Goal: Use online tool/utility: Utilize a website feature to perform a specific function

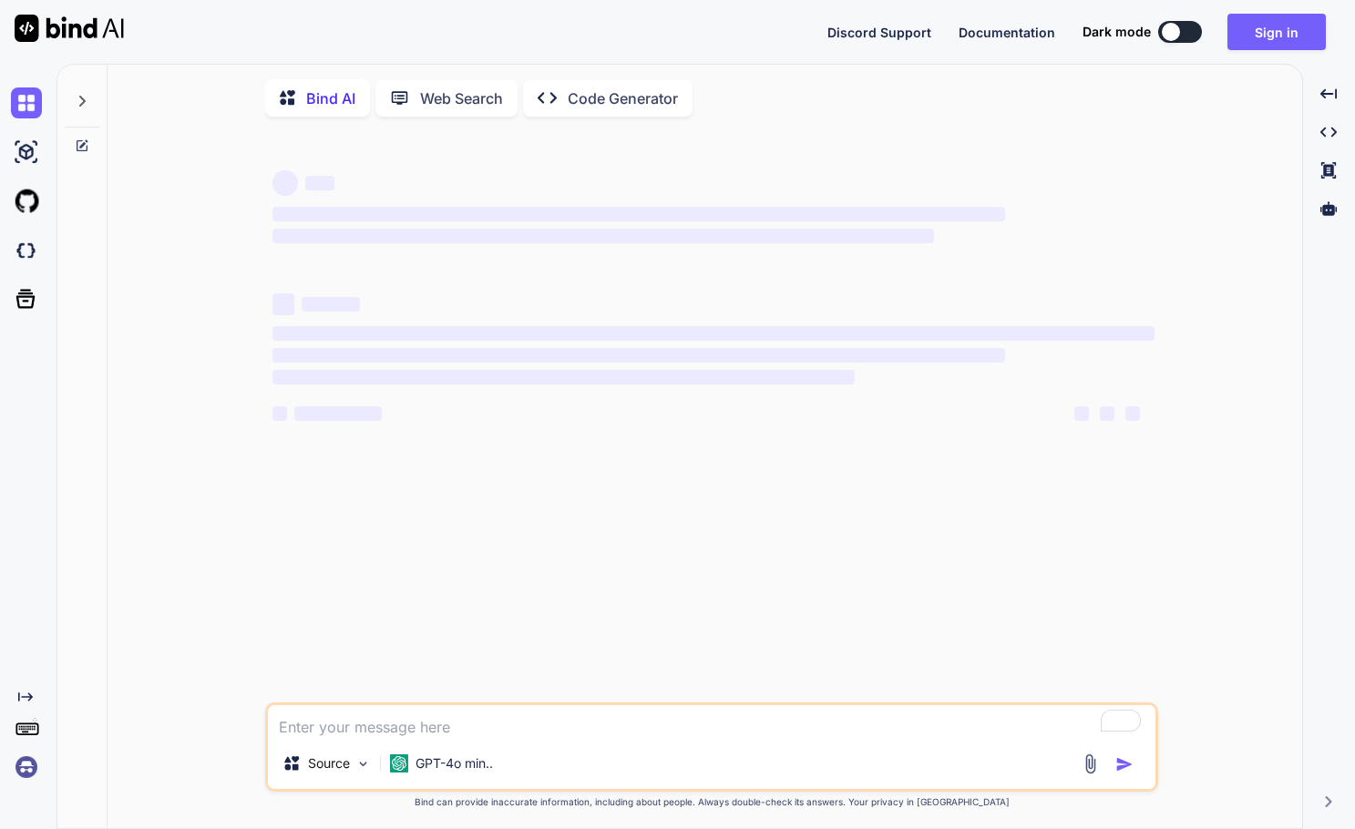
type textarea "x"
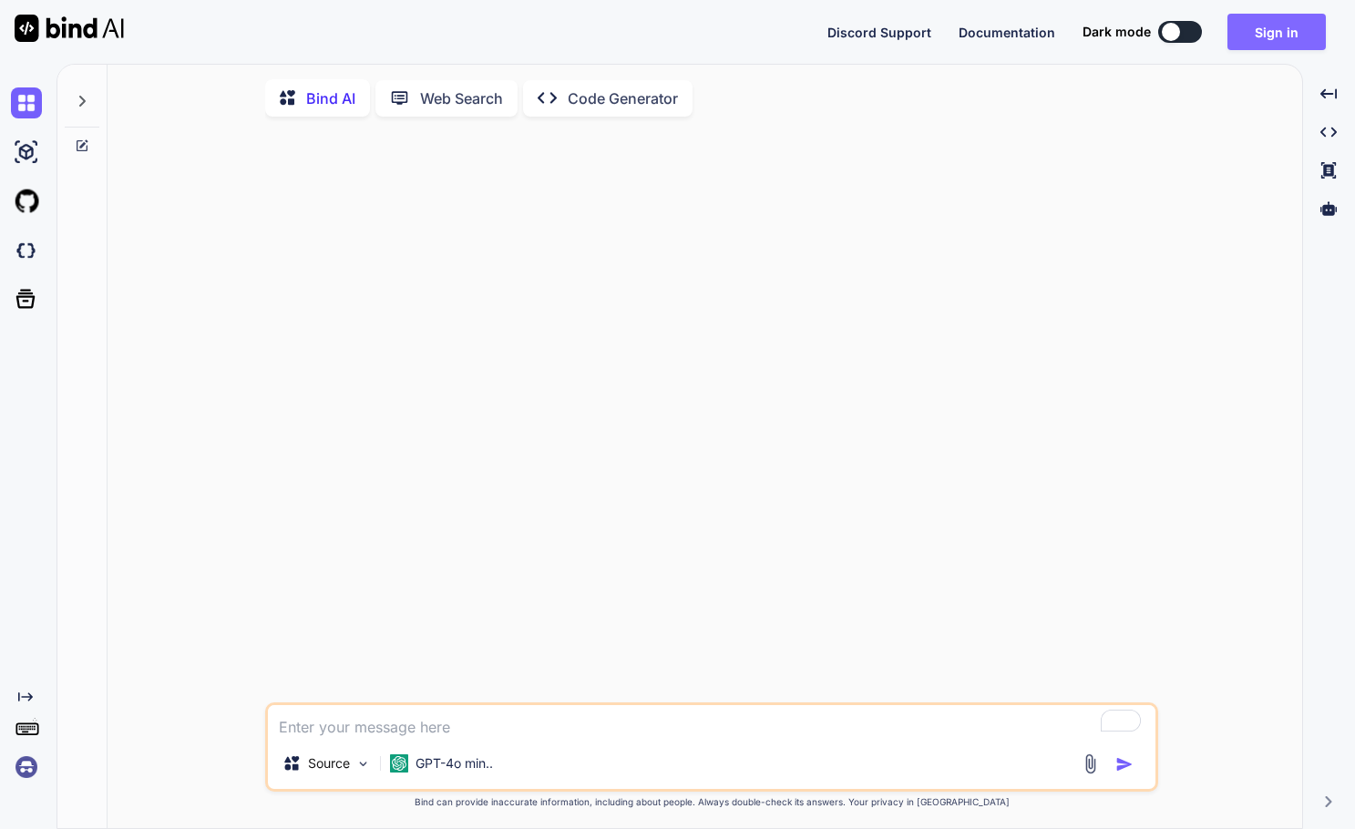
click at [1258, 38] on button "Sign in" at bounding box center [1277, 32] width 98 height 36
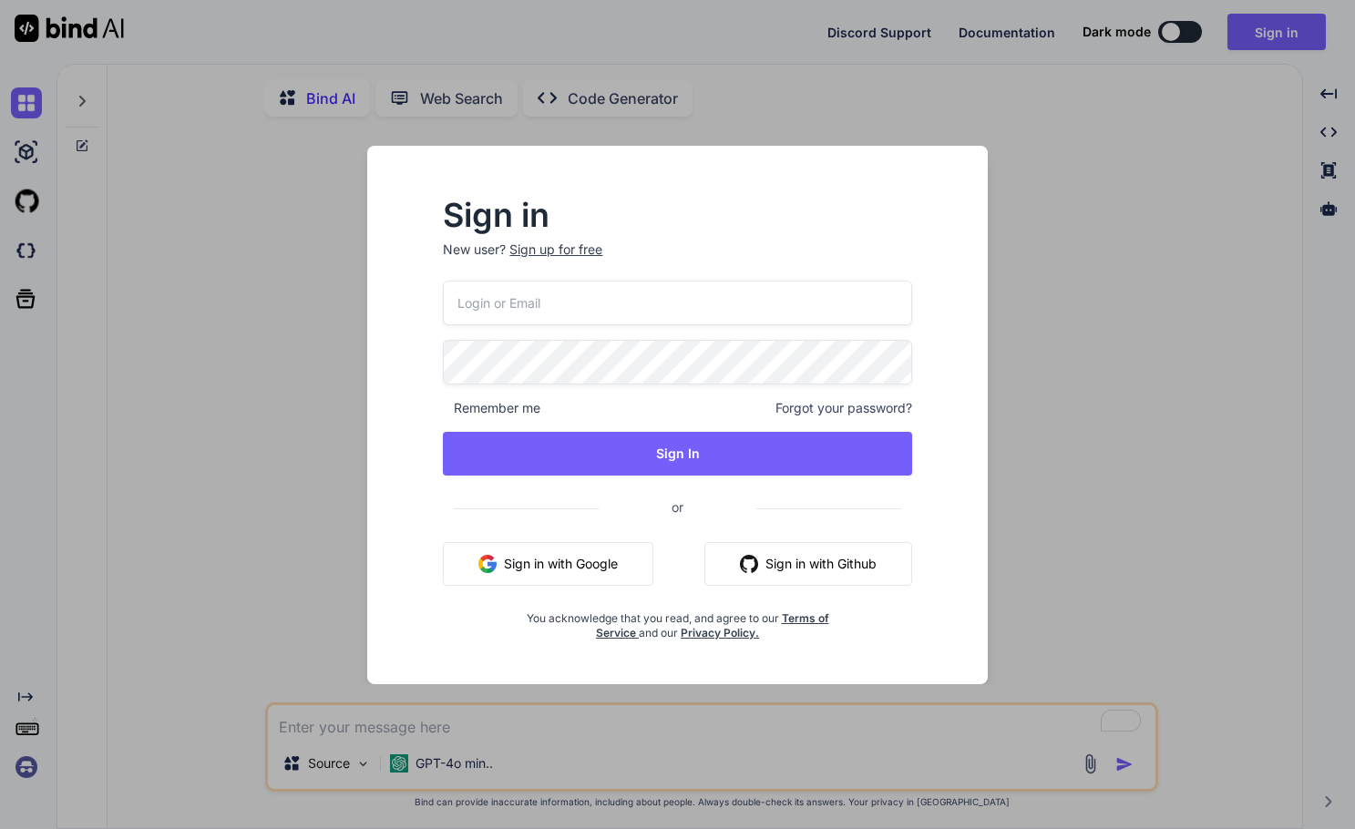
click at [527, 300] on input "email" at bounding box center [677, 303] width 468 height 45
type input "[EMAIL_ADDRESS][DOMAIN_NAME]"
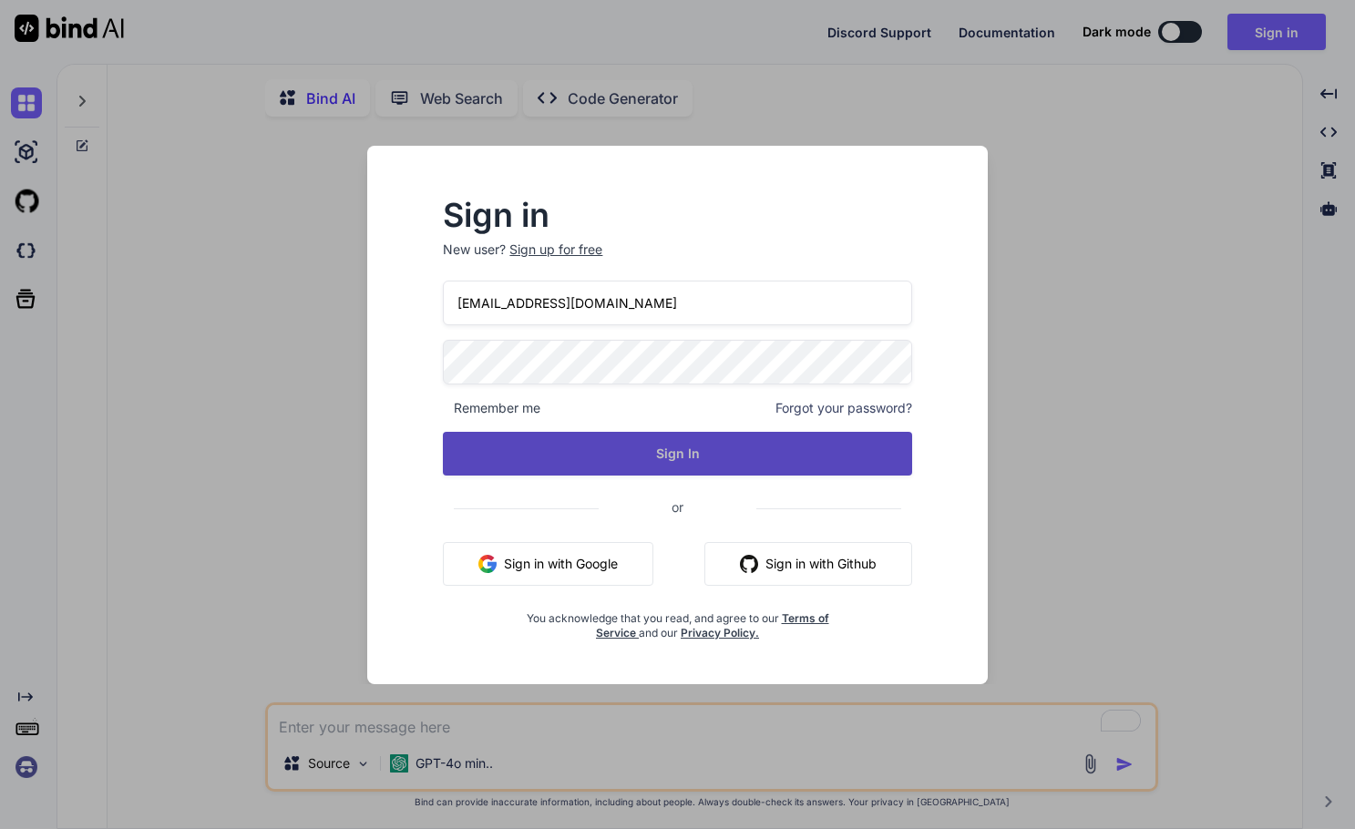
click at [715, 447] on button "Sign In" at bounding box center [677, 454] width 468 height 44
type textarea "x"
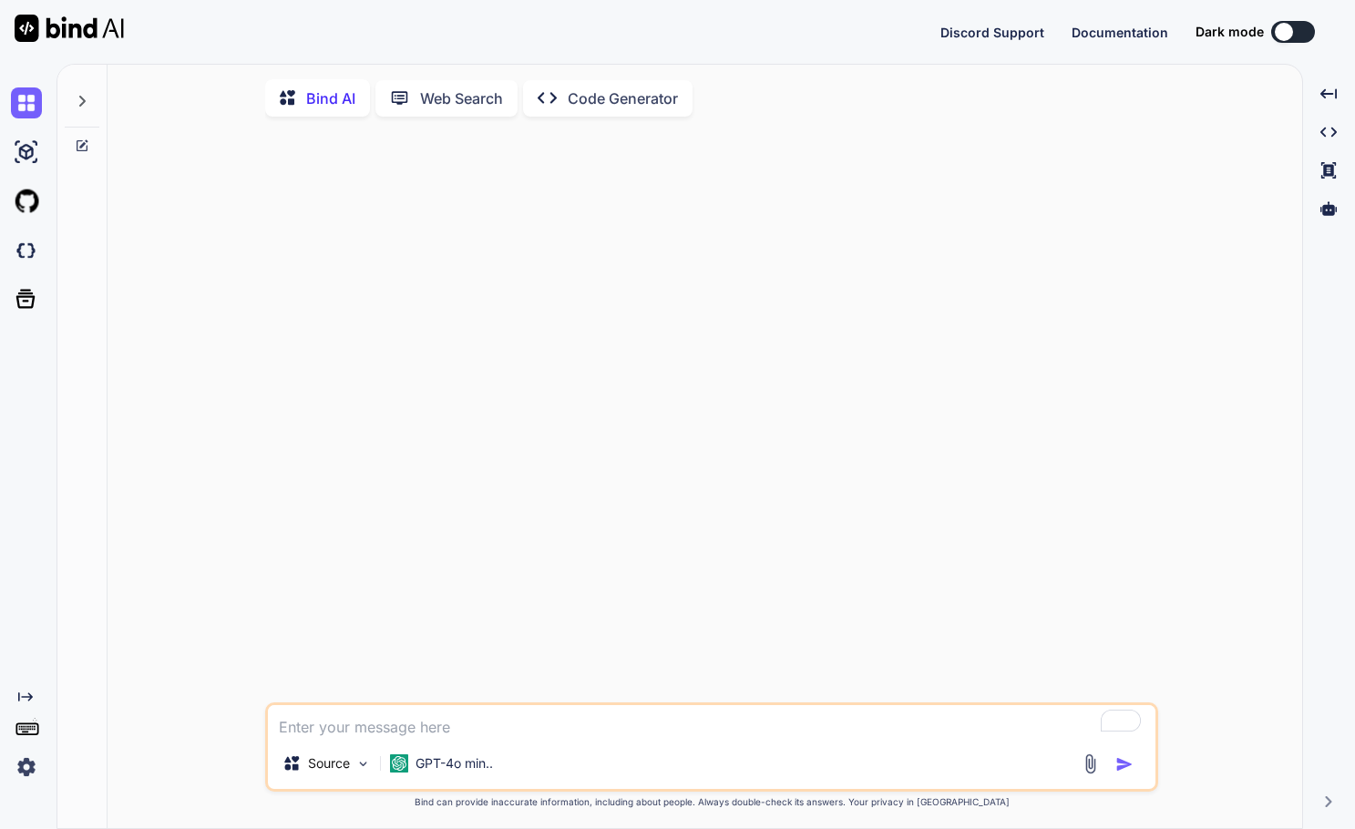
click at [510, 724] on textarea "To enrich screen reader interactions, please activate Accessibility in Grammarl…" at bounding box center [712, 721] width 888 height 33
type textarea "m"
type textarea "x"
type textarea "ma"
type textarea "x"
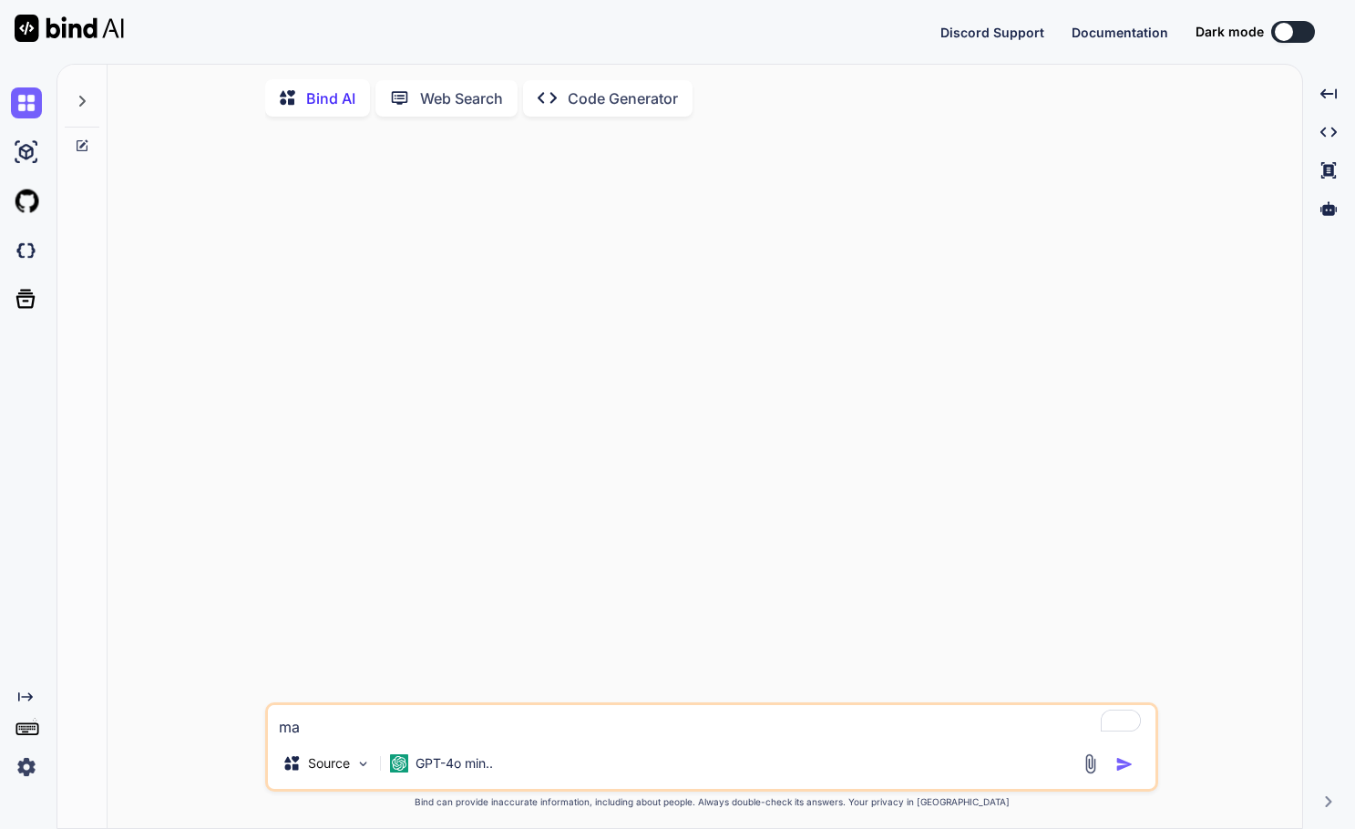
type textarea "mak"
type textarea "x"
type textarea "make"
type textarea "x"
type textarea "mak"
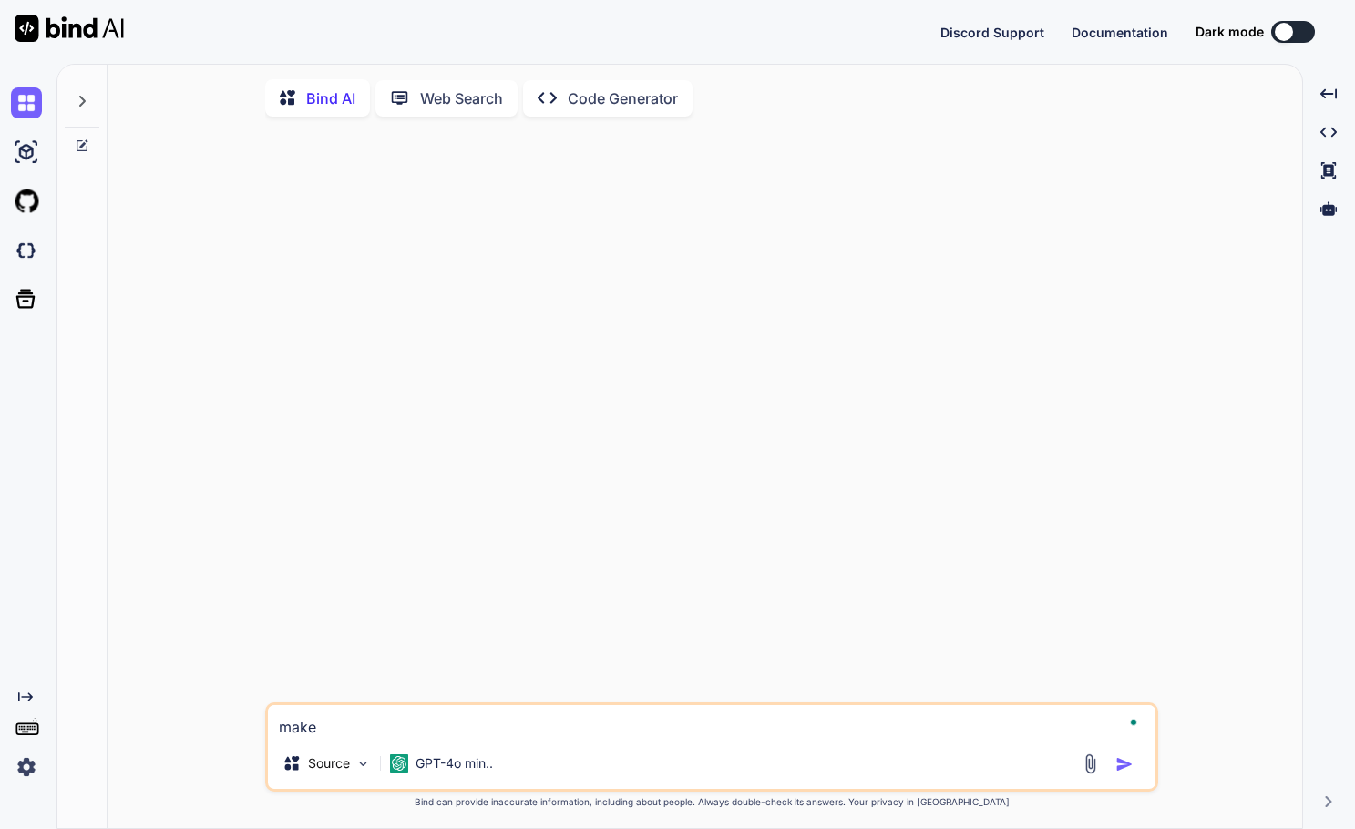
type textarea "x"
type textarea "ma"
type textarea "x"
type textarea "m"
type textarea "x"
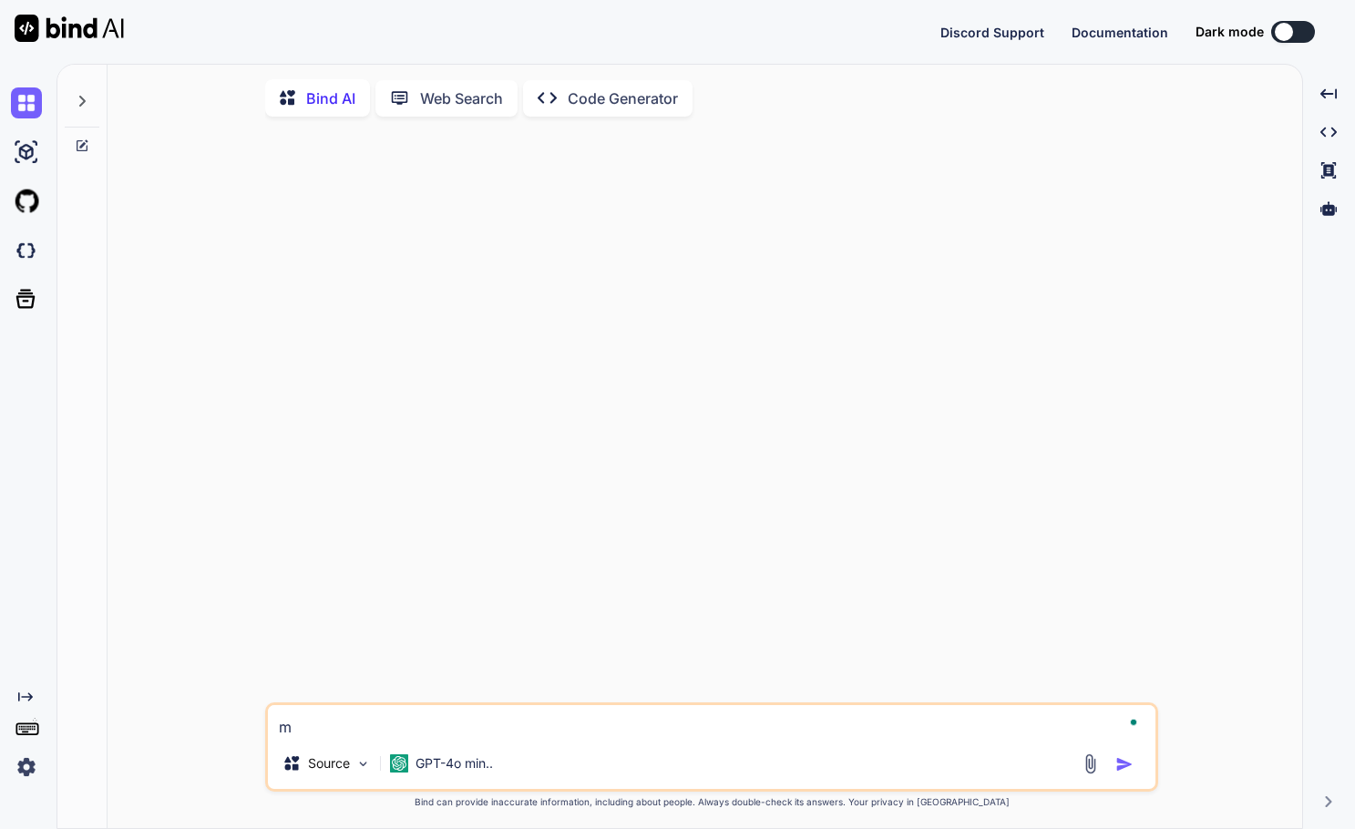
type textarea "x"
type textarea "ส"
type textarea "x"
type textarea "สร"
type textarea "x"
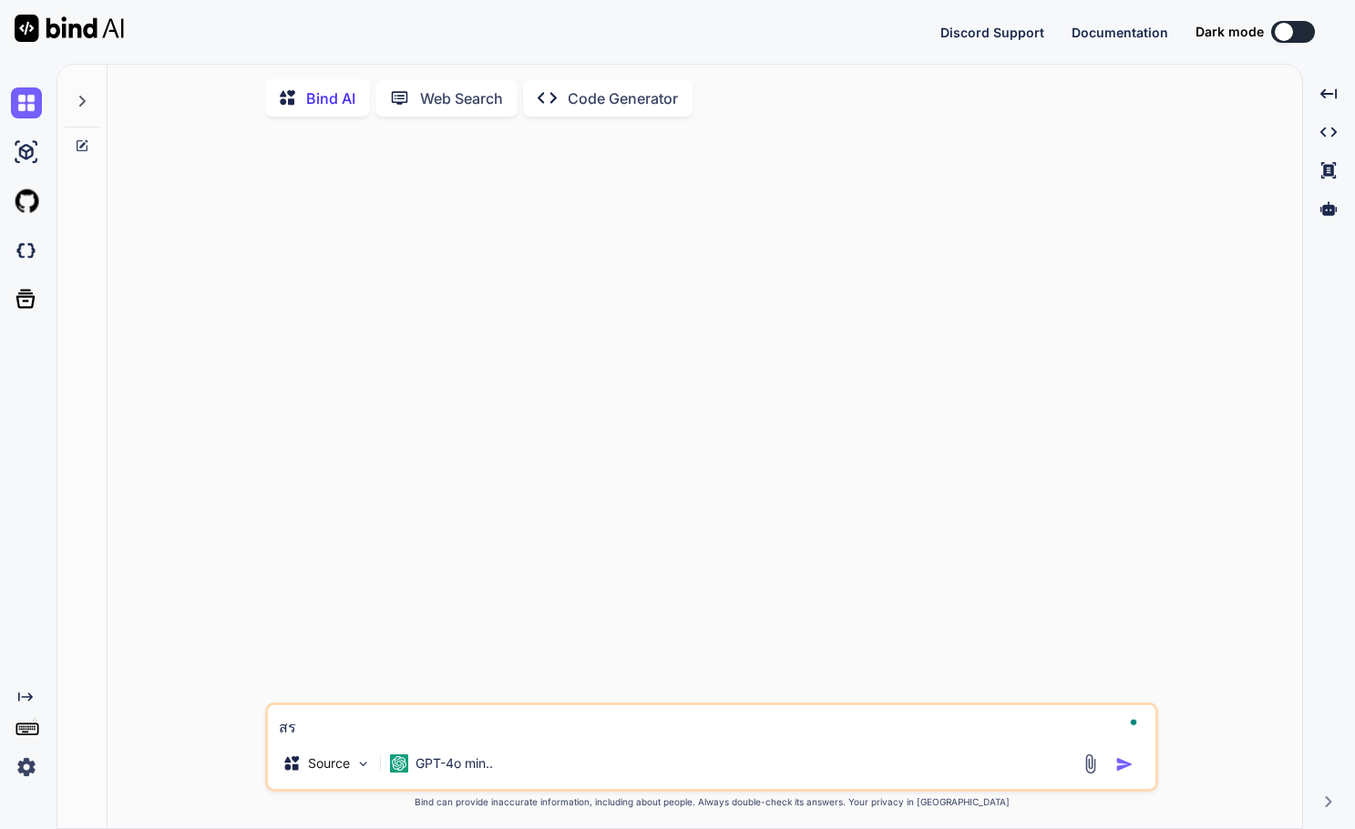
type textarea "สร้"
type textarea "x"
type textarea "สร้า"
type textarea "x"
type textarea "สร้าง"
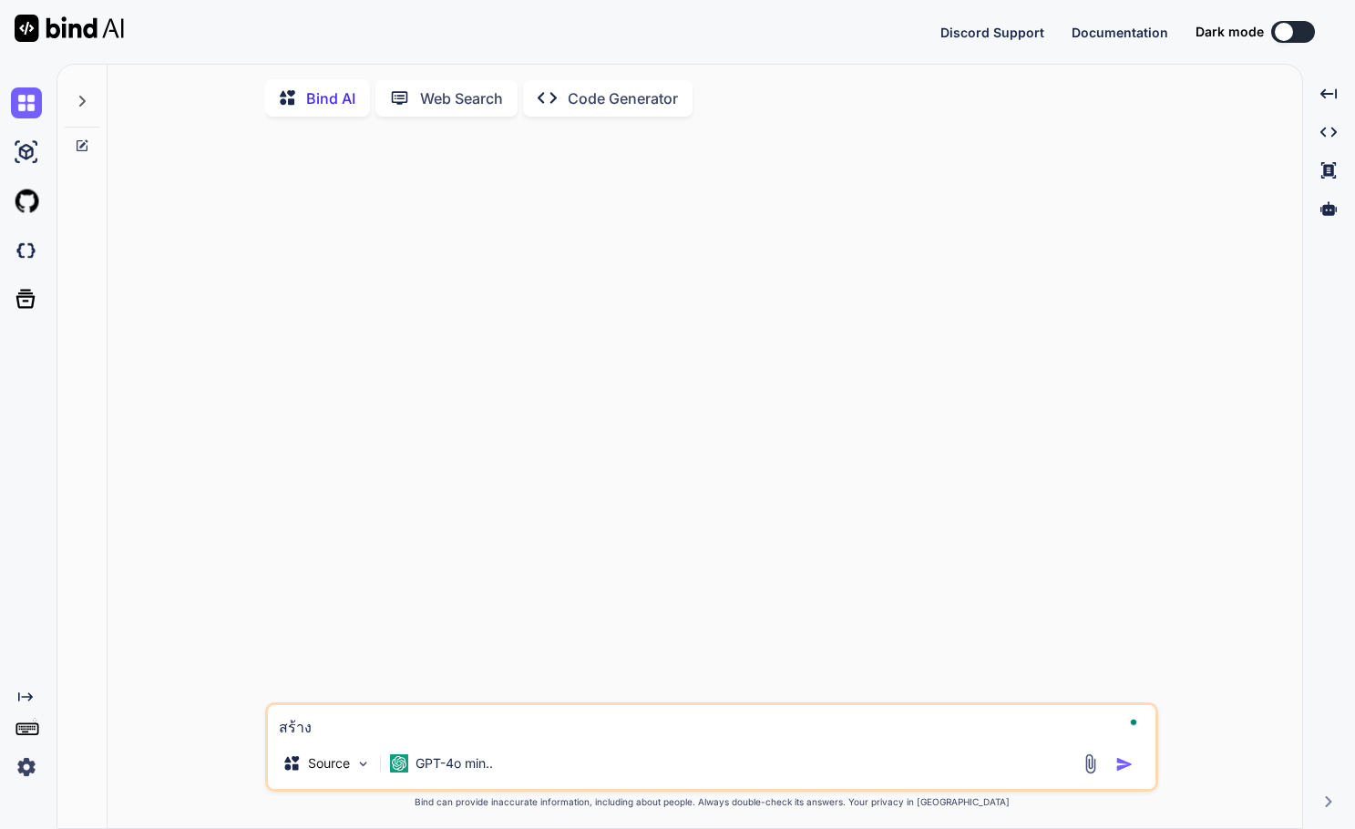
type textarea "x"
type textarea "สร้างว"
type textarea "x"
type textarea "สร้างวิ"
type textarea "x"
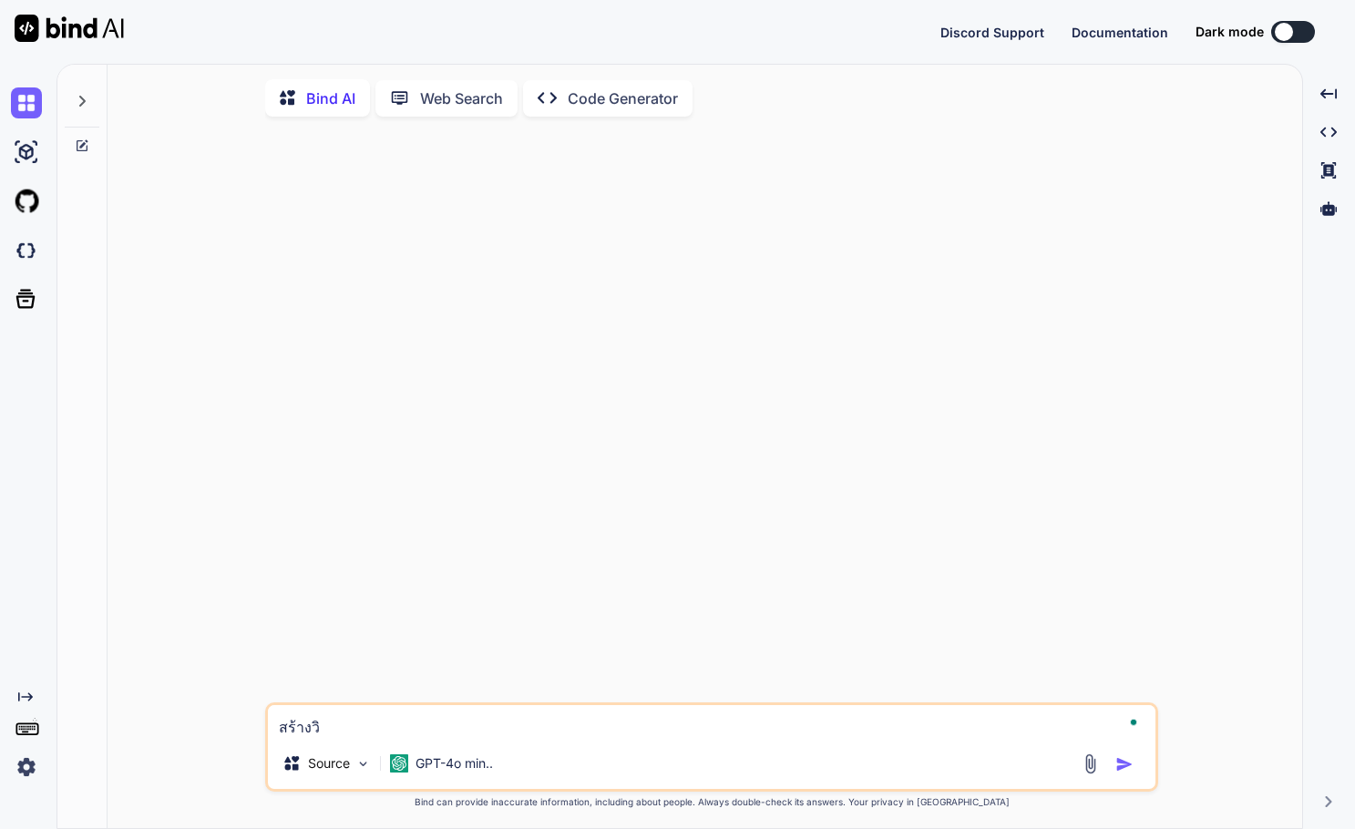
type textarea "สร้างวิด"
type textarea "x"
type textarea "สร้างวิดี"
type textarea "x"
type textarea "สร้างวิดีโ"
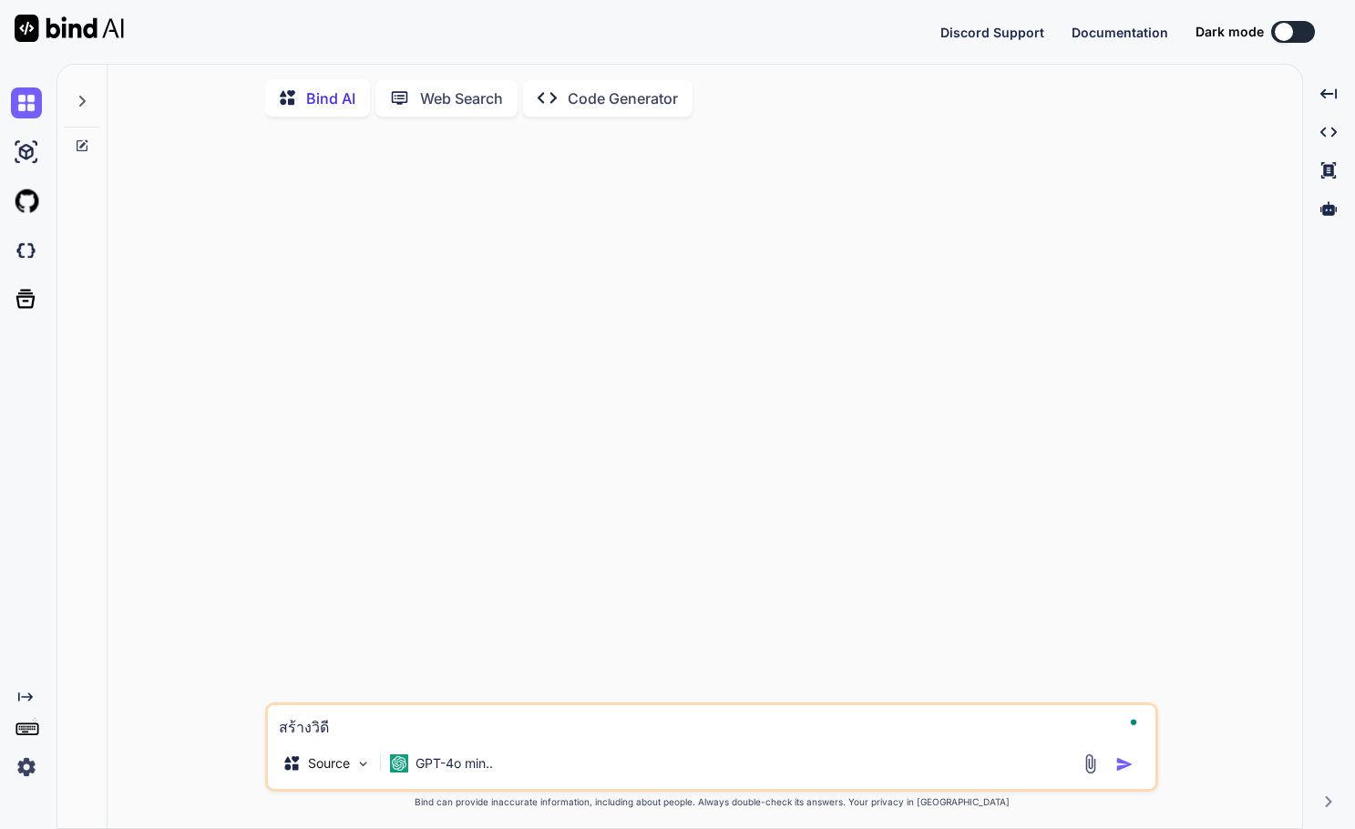
type textarea "x"
type textarea "สร้างวิดีโอ"
type textarea "x"
type textarea "สร้างวิดีโอ"
type textarea "x"
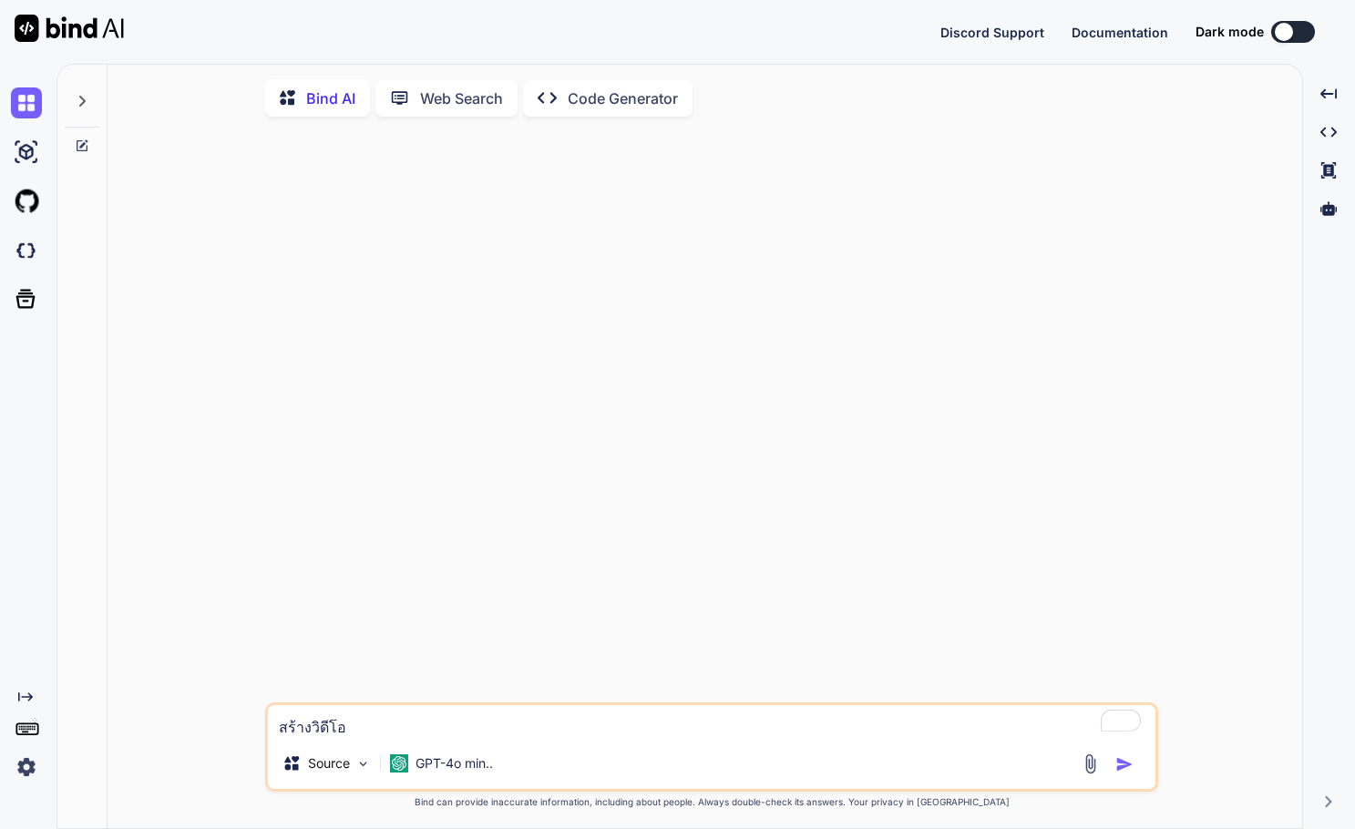
type textarea "สร้างวิดีโอ a"
type textarea "x"
type textarea "สร้างวิดีโอ ai"
type textarea "x"
type textarea "สร้างวิดีโอ ai"
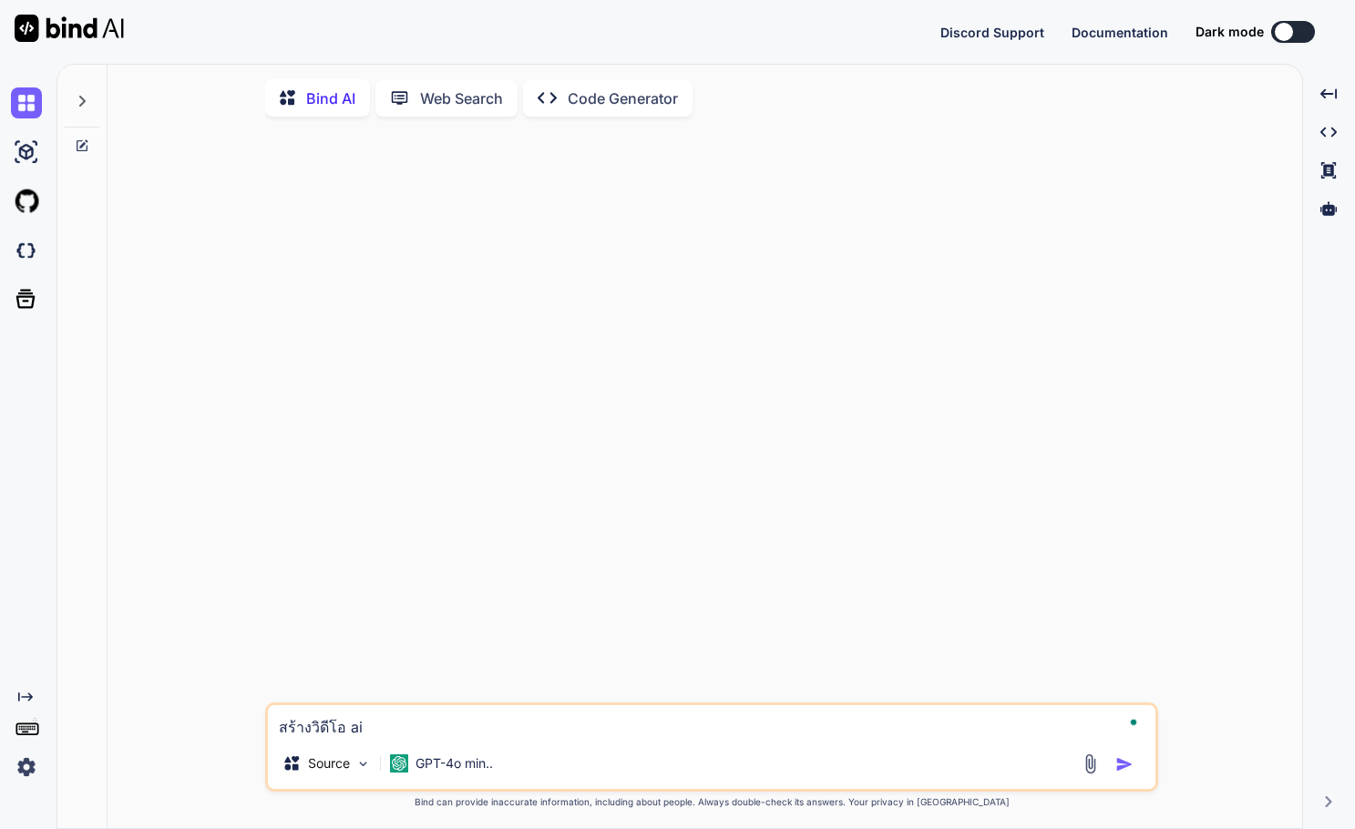
type textarea "x"
type textarea "สร้างวิดีโอ ai z"
type textarea "x"
type textarea "สร้างวิดีโอ ai z^"
type textarea "x"
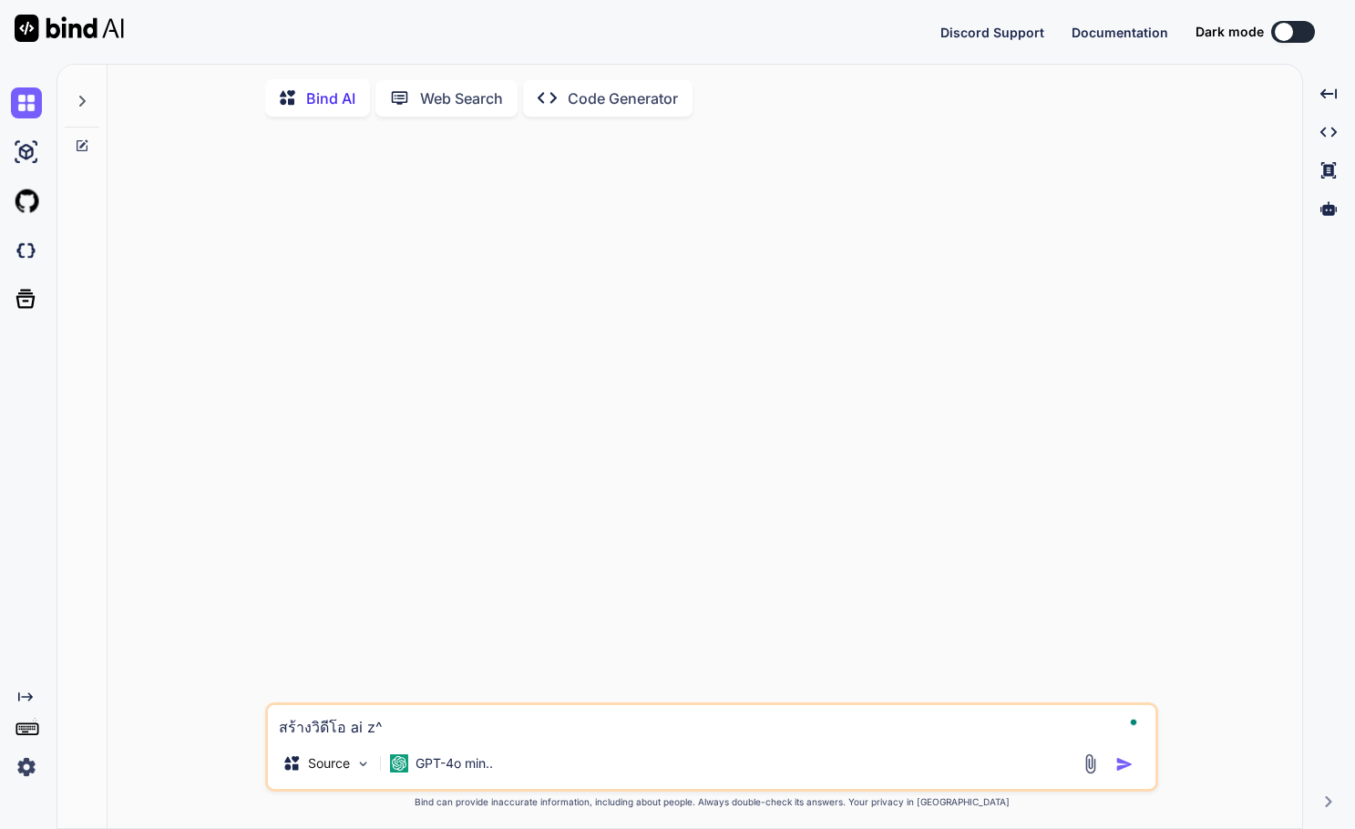
type textarea "สร้างวิดีโอ ai z^h"
type textarea "x"
type textarea "สร้างวิดีโอ ai z^hs"
type textarea "x"
type textarea "สร้างวิดีโอ ai z^hsP"
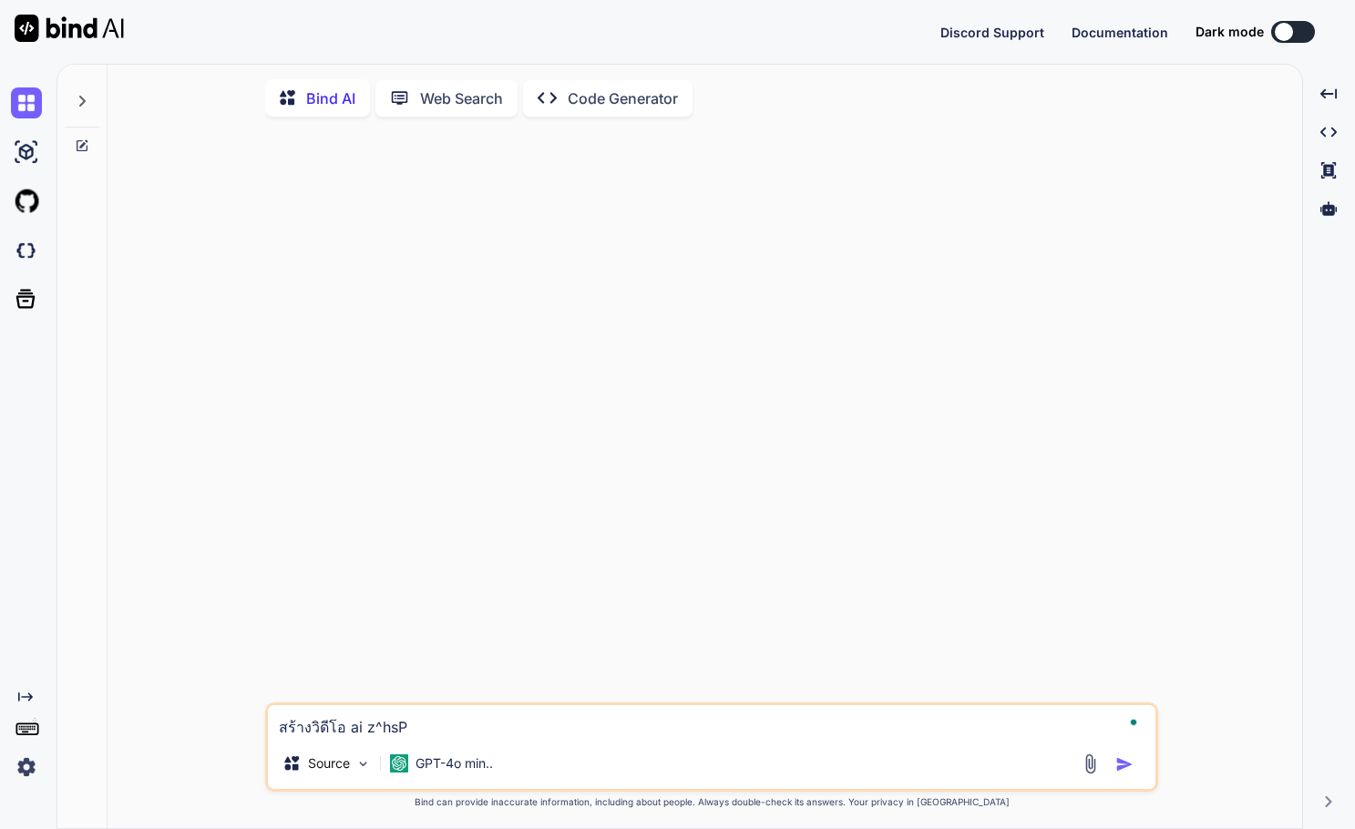
type textarea "x"
type textarea "สร้างวิดีโอ ai z^hsPb"
type textarea "x"
type textarea "สร้างวิดีโอ ai z^hsPb'"
type textarea "x"
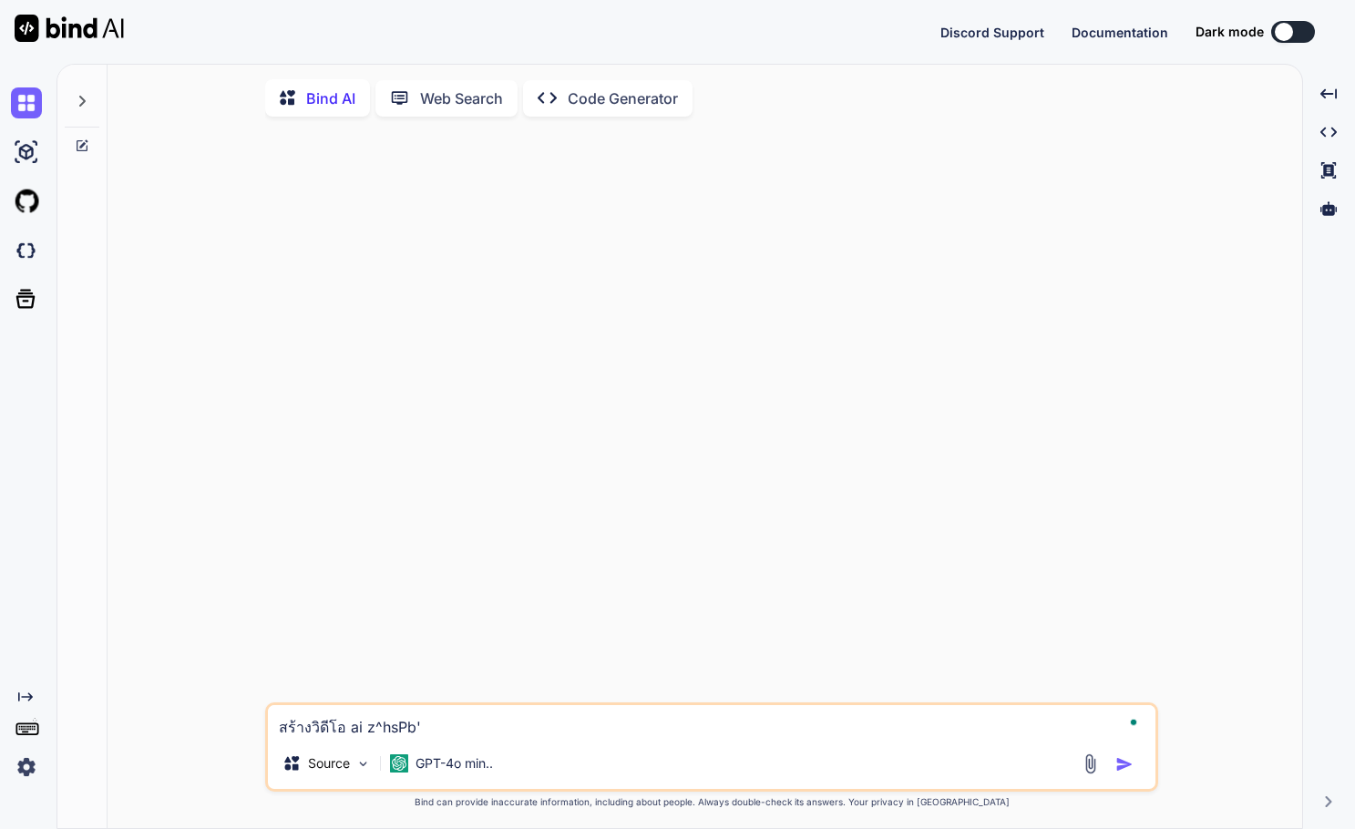
type textarea "สร้างวิดีโอ ai z^hsPb',"
type textarea "x"
type textarea "สร้างวิดีโอ ai z^hsPb',u"
type textarea "x"
type textarea "สร้างวิดีโอ ai z^hsPb',uv"
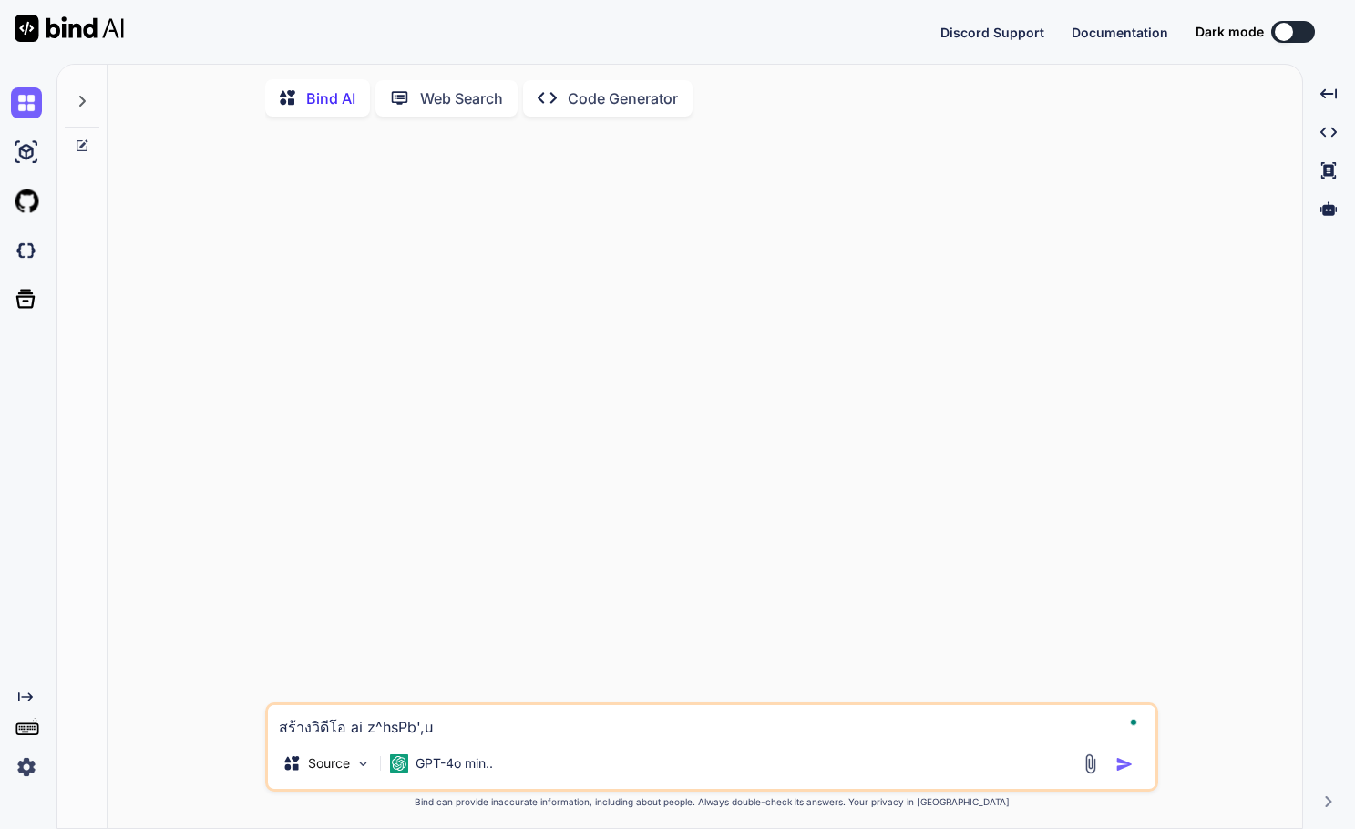
type textarea "x"
type textarea "สร้างวิดีโอ ai z^hsPb',uvk"
type textarea "x"
type textarea "สร้างวิดีโอ ai z^hsPb',uvkp"
type textarea "x"
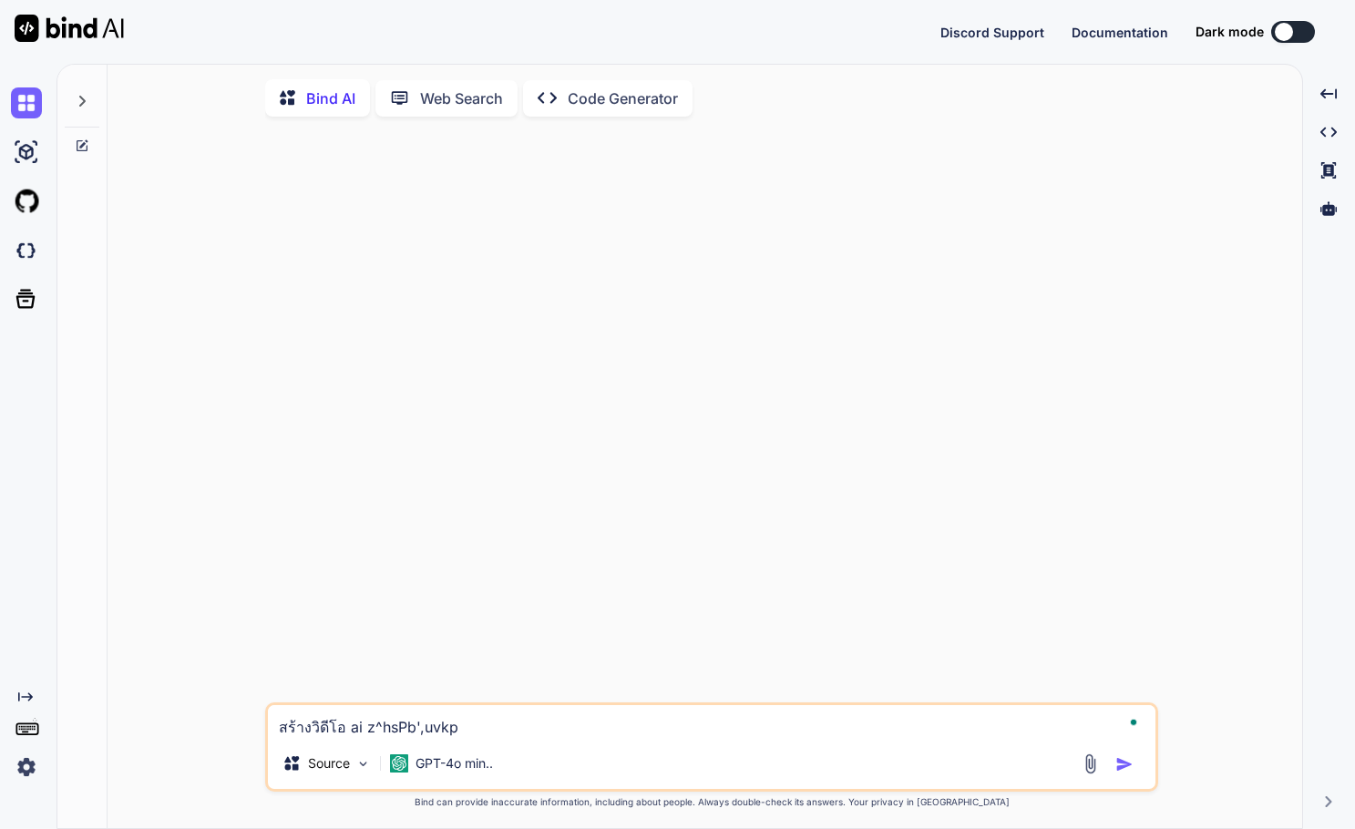
type textarea "สร้างวิดีโอ ai z^hsPb',uvkp6"
type textarea "x"
type textarea "สร้างวิดีโอ ai z^hsPb',uvkp6r"
type textarea "x"
type textarea "สร้างวิดีโอ ai z^hsPb',uvkp6r^"
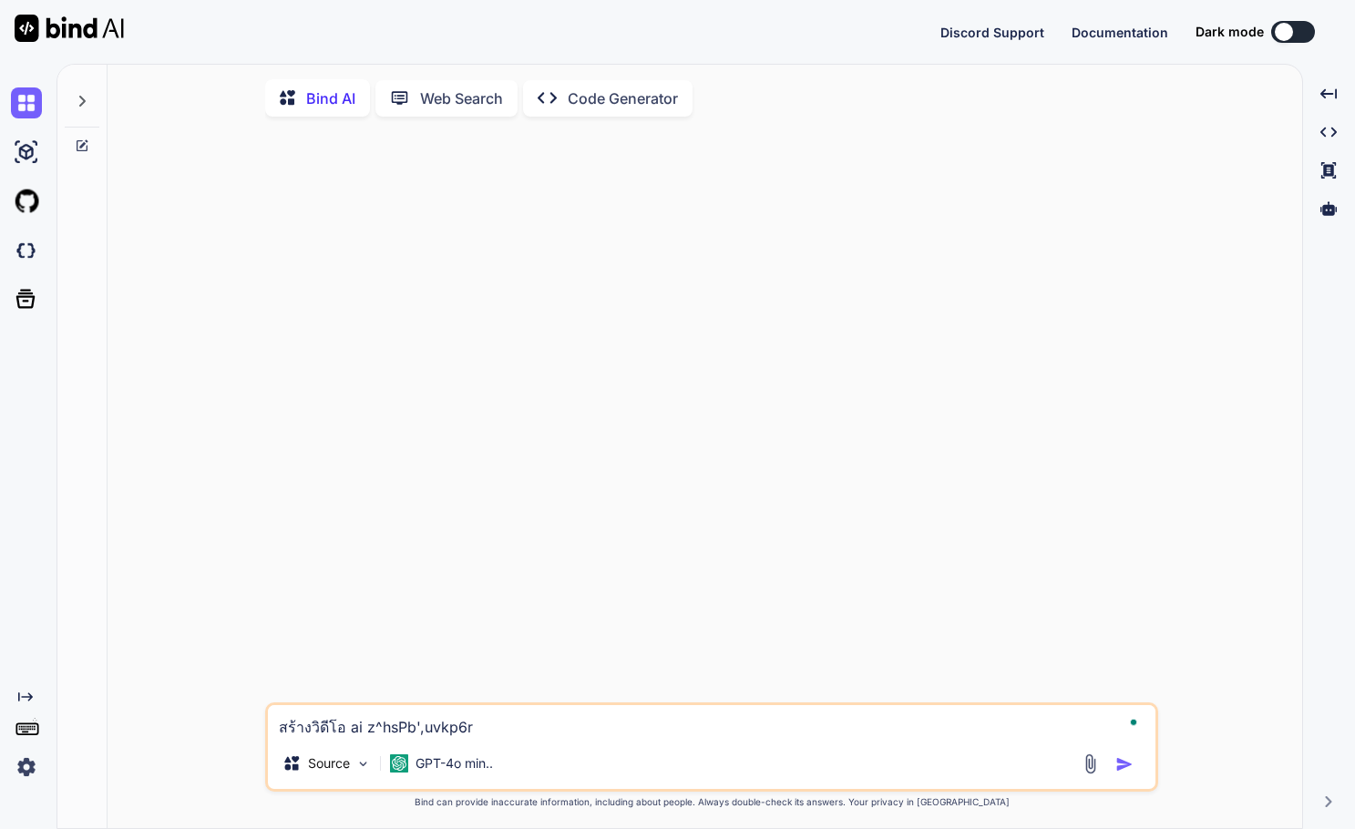
type textarea "x"
type textarea "สร้างวิดีโอ ai z^hsPb',uvkp6r^f"
type textarea "x"
type textarea "สร้างวิดีโอ ai z^hsPb',uvkp6r^"
type textarea "x"
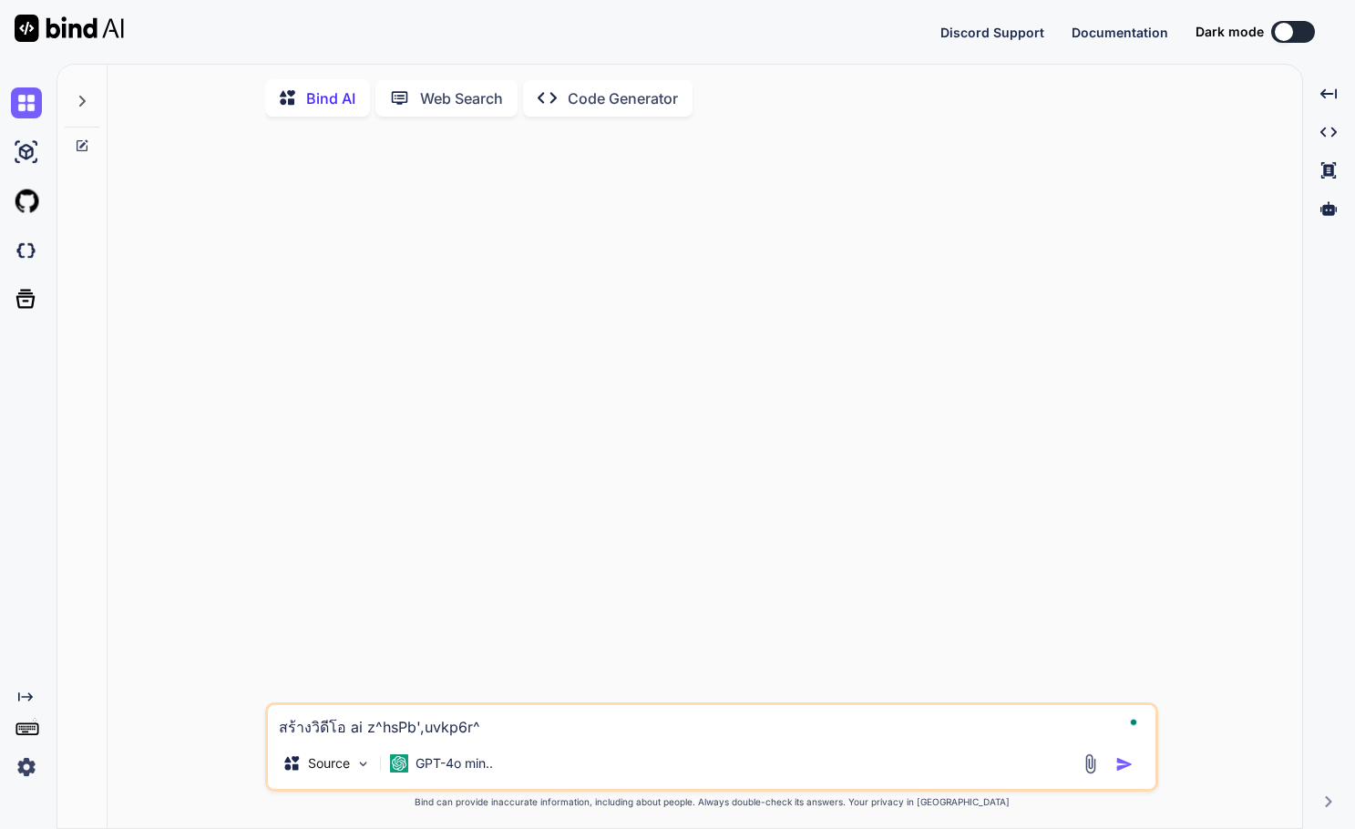
type textarea "สร้างวิดีโอ ai z^hsPb',uvkp6r"
type textarea "x"
type textarea "สร้างวิดีโอ ai z^hsPb',uvkp6"
type textarea "x"
type textarea "สร้างวิดีโอ ai z^hsPb',uvkp"
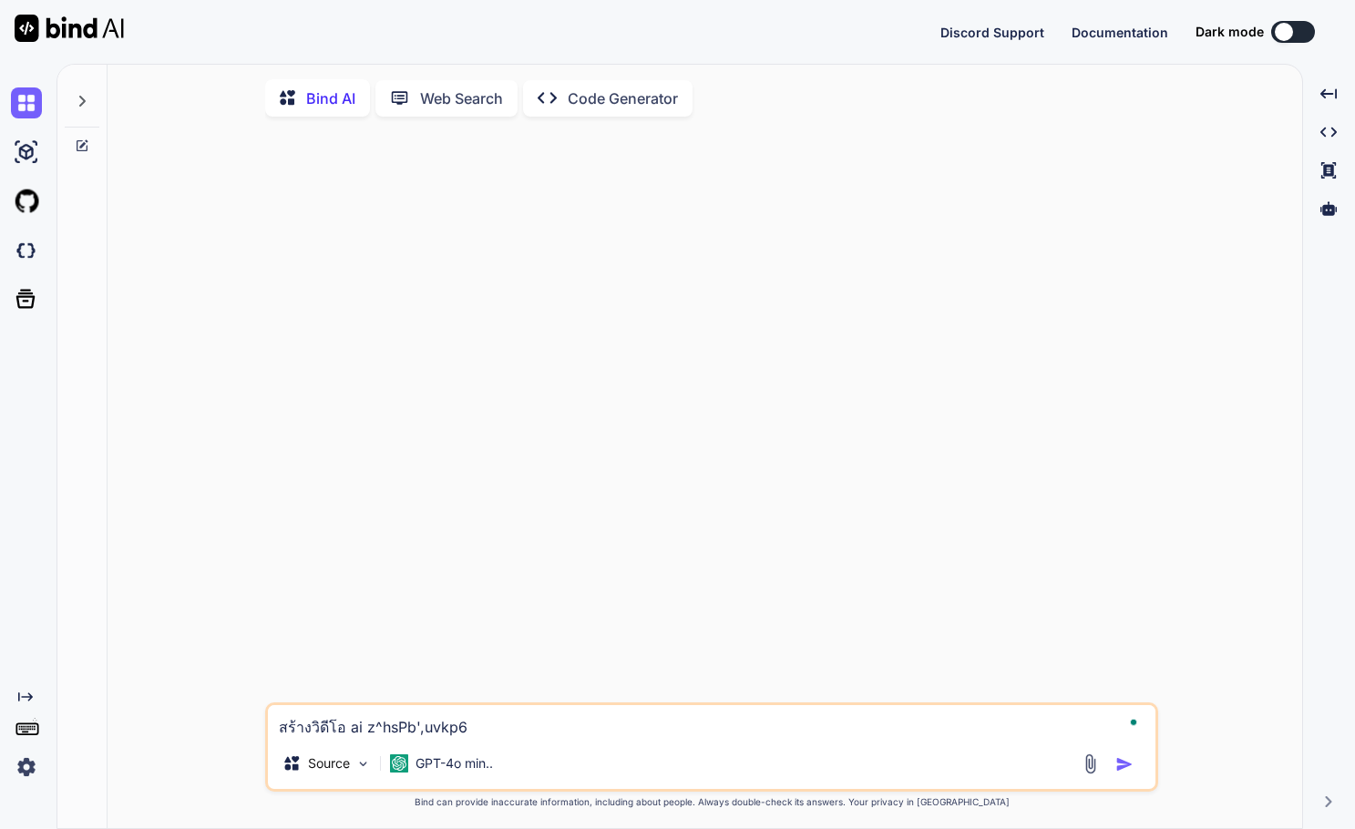
type textarea "x"
type textarea "สร้างวิดีโอ ai z^hsPb',uvk"
type textarea "x"
type textarea "สร้างวิดีโอ ai z^hsPb',uv"
type textarea "x"
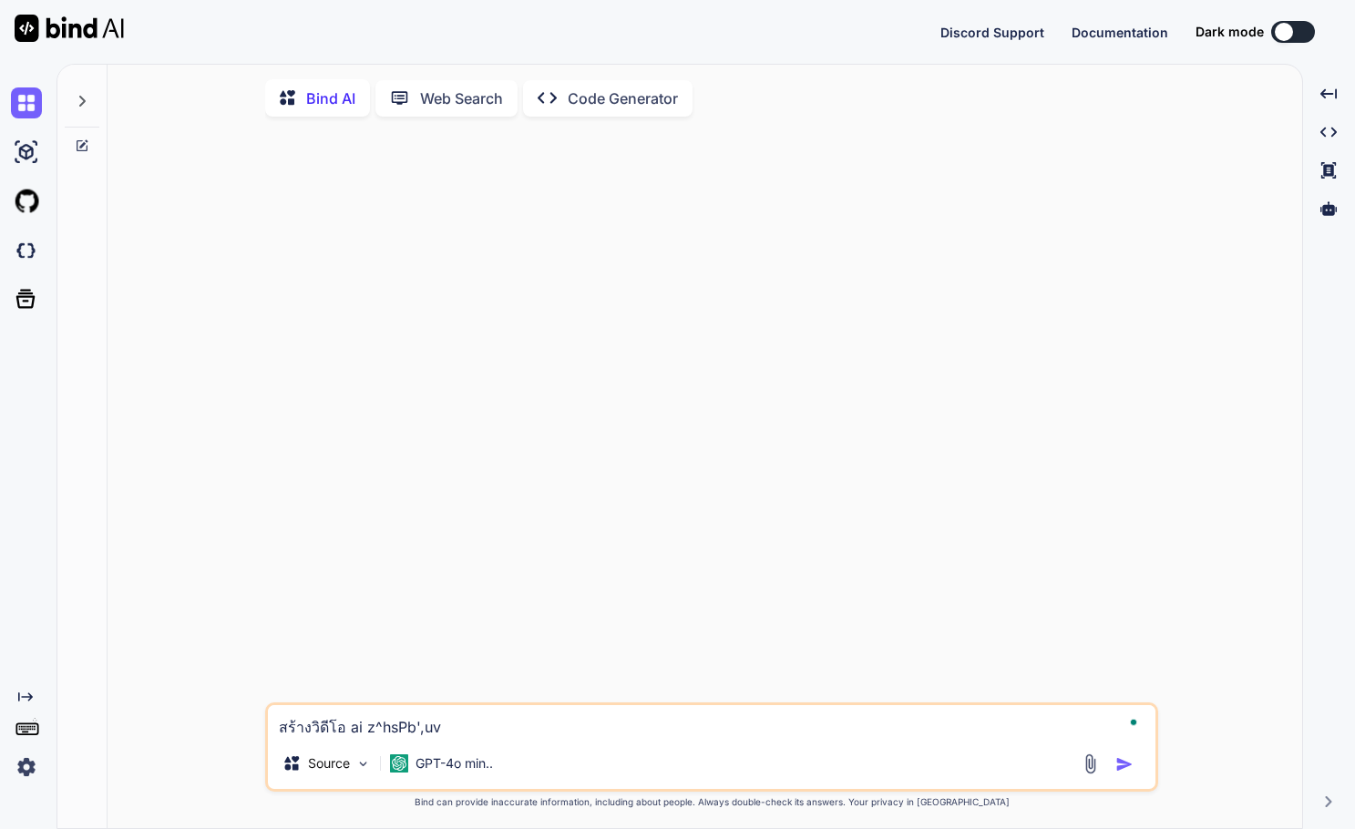
type textarea "สร้างวิดีโอ ai z^hsPb',u"
type textarea "x"
type textarea "สร้างวิดีโอ ai z^hsPb',"
type textarea "x"
type textarea "สร้างวิดีโอ ai z^hsPb'"
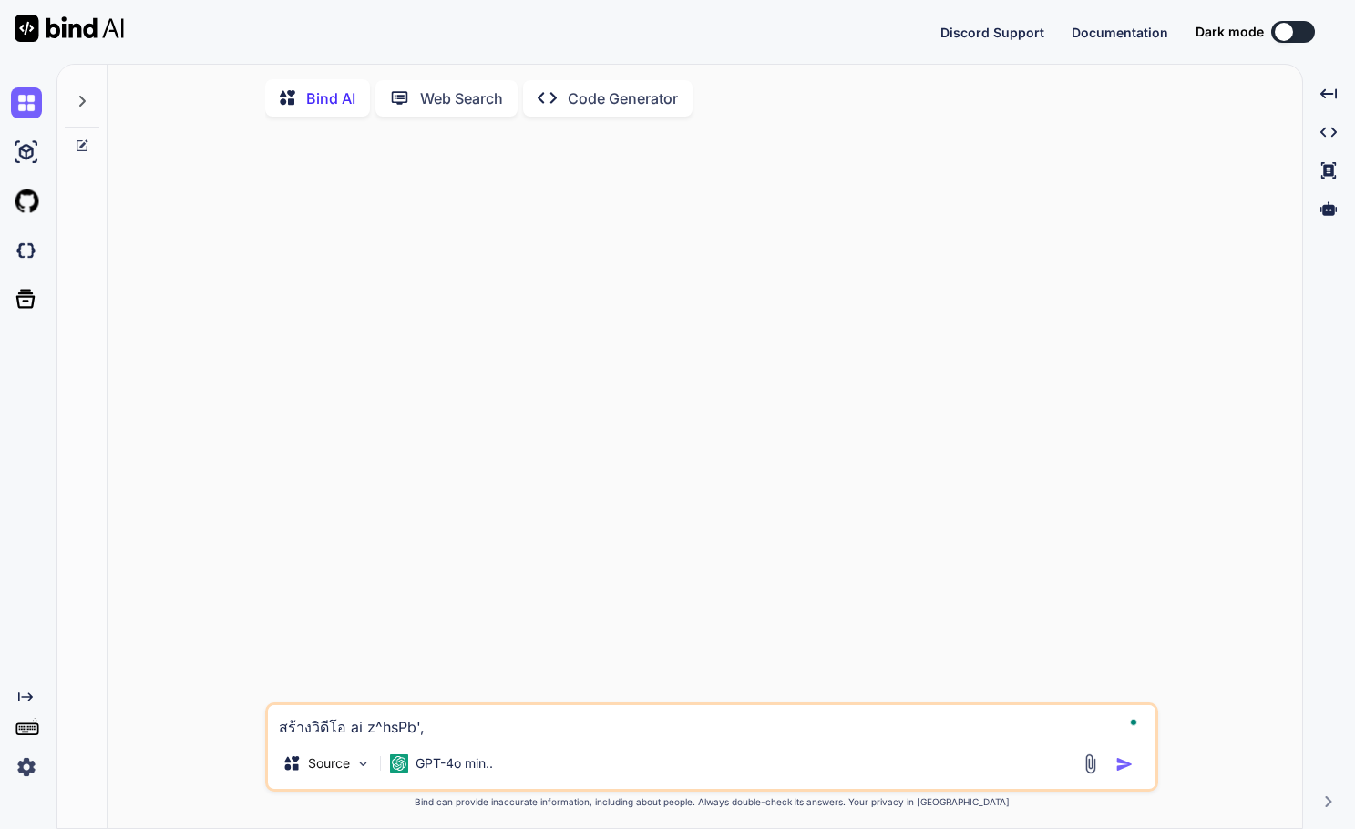
type textarea "x"
type textarea "สร้างวิดีโอ ai z^hsPb"
type textarea "x"
type textarea "สร้างวิดีโอ ai z^hsP"
type textarea "x"
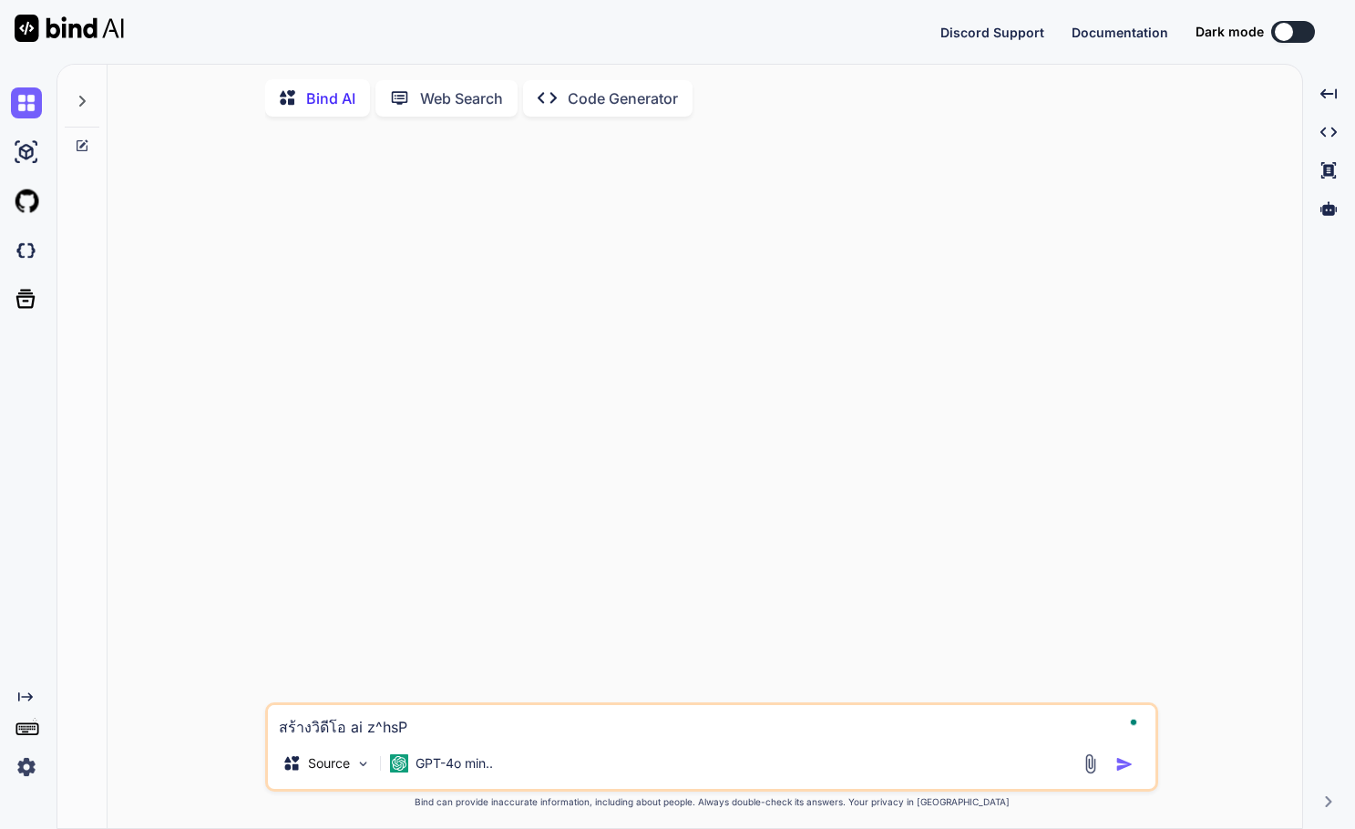
type textarea "สร้างวิดีโอ ai z^hs"
type textarea "x"
type textarea "สร้างวิดีโอ ai z^h"
type textarea "x"
type textarea "สร้างวิดีโอ ai z^"
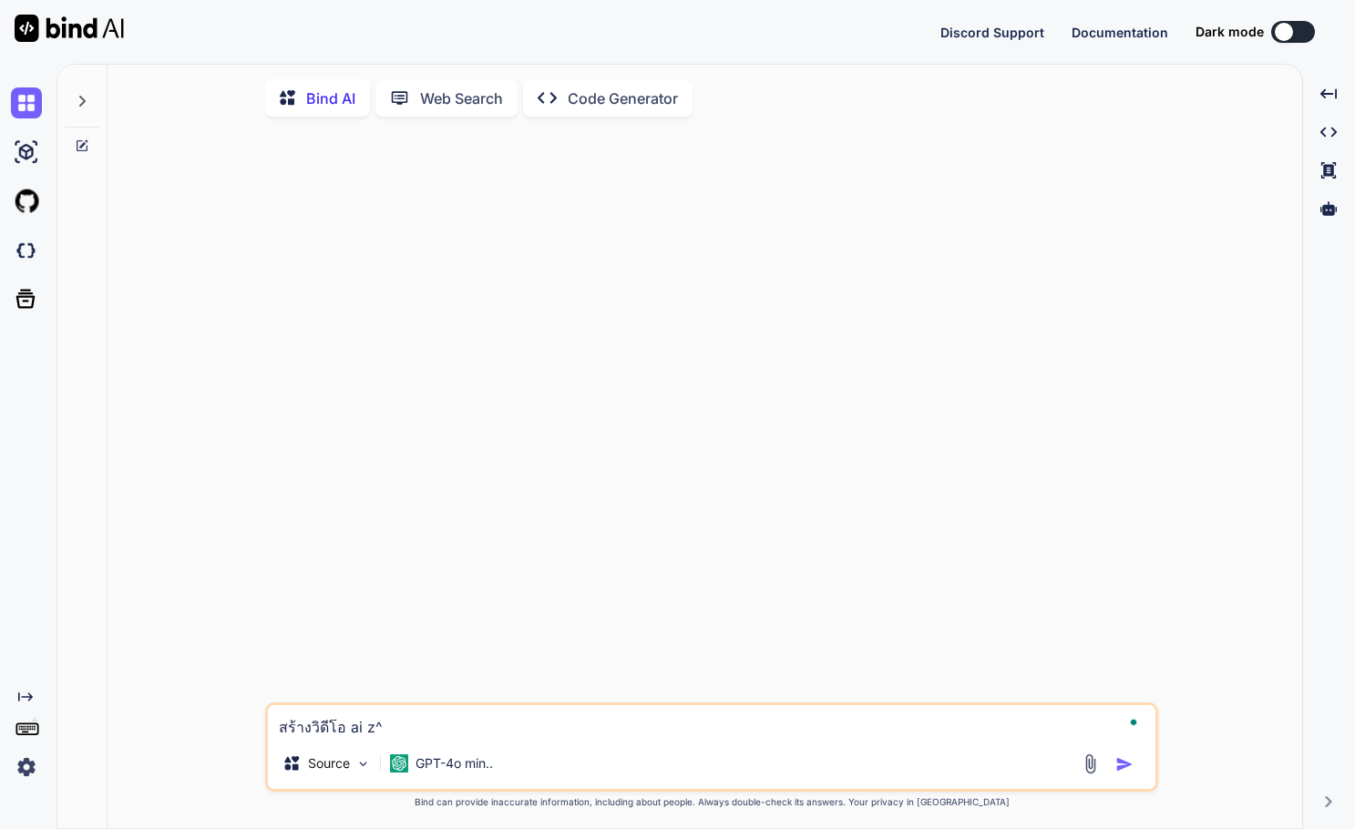
type textarea "x"
type textarea "สร้างวิดีโอ ai z"
type textarea "x"
type textarea "สร้างวิดีโอ ai"
type textarea "x"
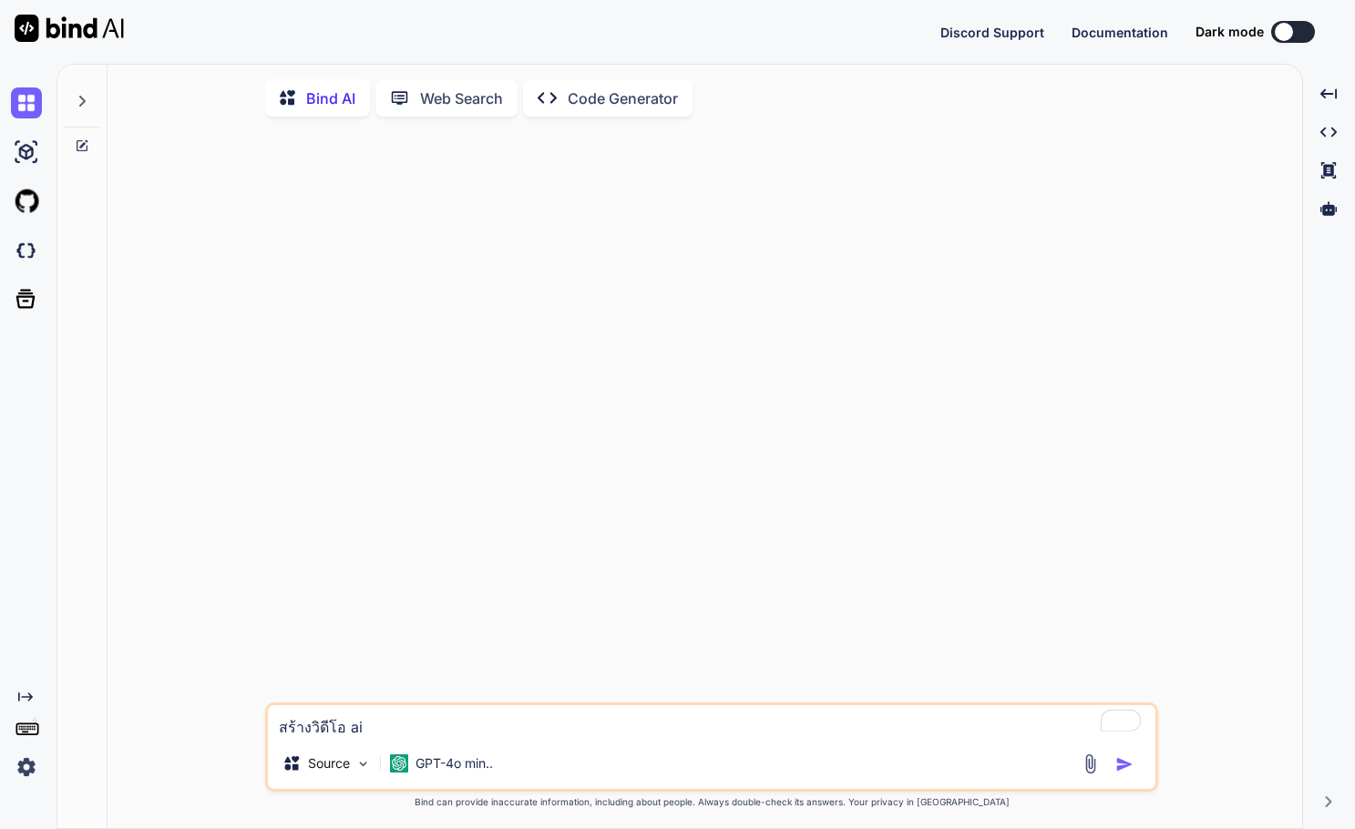
type textarea "สร้างวิดีโอ ai เ"
type textarea "x"
type textarea "สร้างวิดีโอ ai เป"
type textarea "x"
type textarea "สร้างวิดีโอ ai เป็"
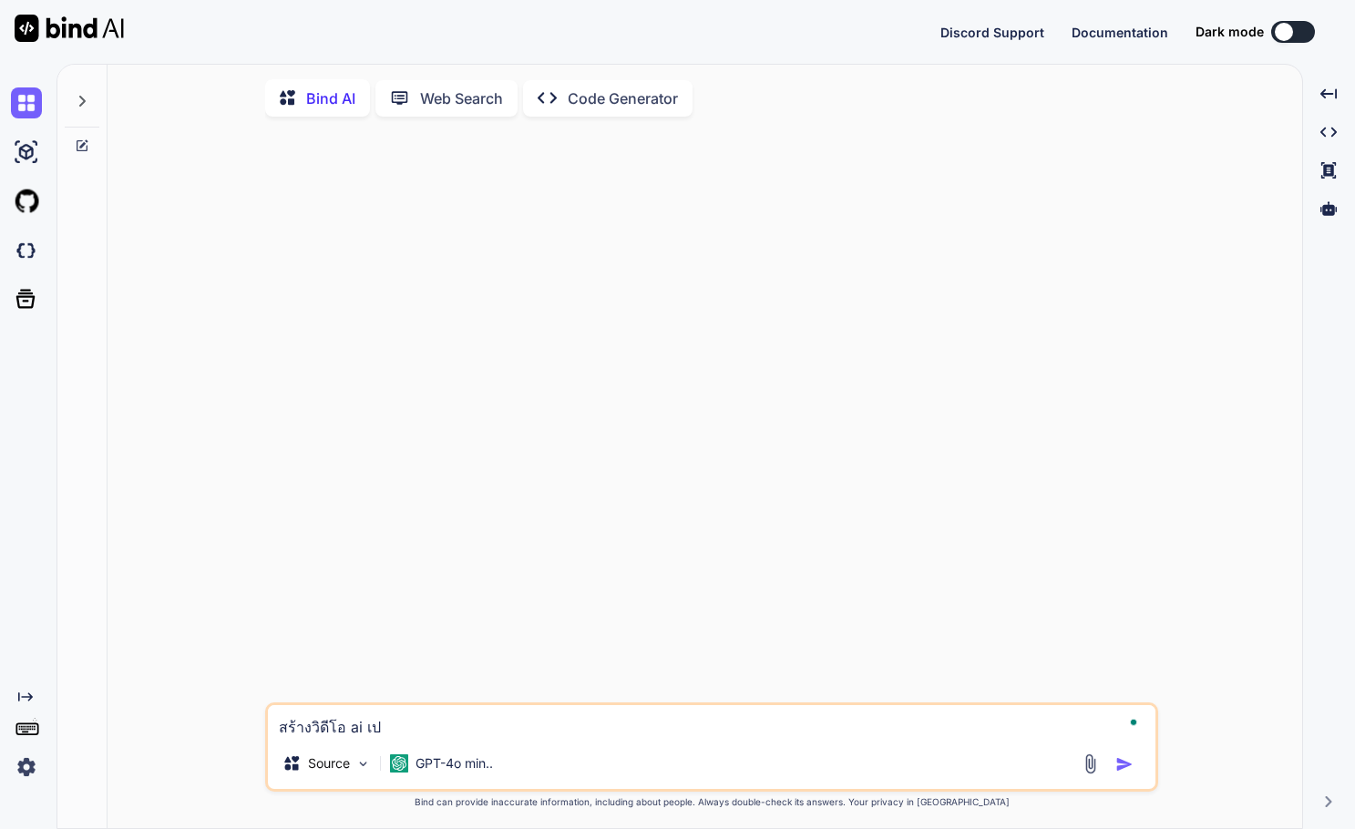
type textarea "x"
type textarea "สร้างวิดีโอ ai เป็ย"
type textarea "x"
type textarea "สร้างวิดีโอ ai เป็"
type textarea "x"
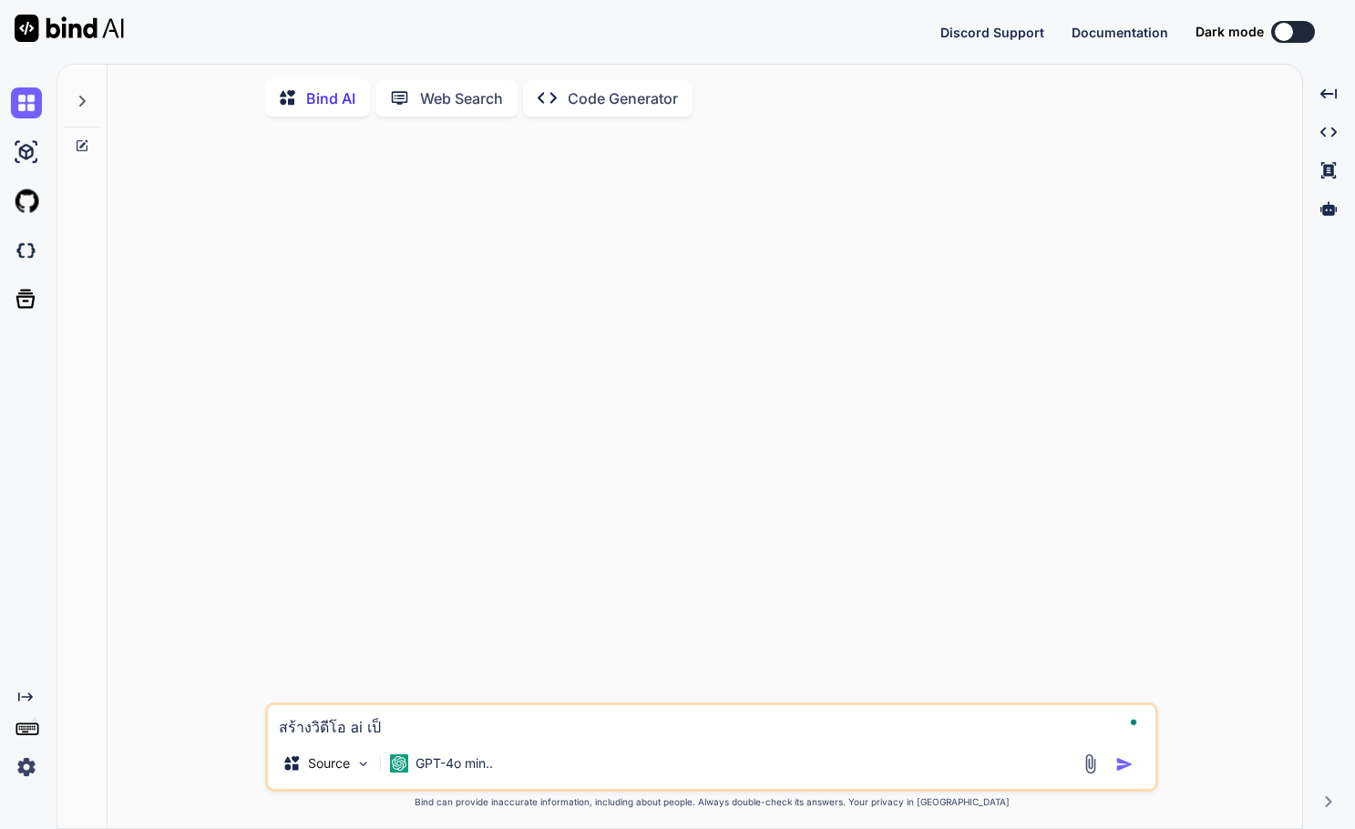
type textarea "สร้างวิดีโอ ai เป็น"
type textarea "x"
type textarea "สร้างวิดีโอ ai เป็นร"
type textarea "x"
type textarea "สร้างวิดีโอ ai เป็นรู"
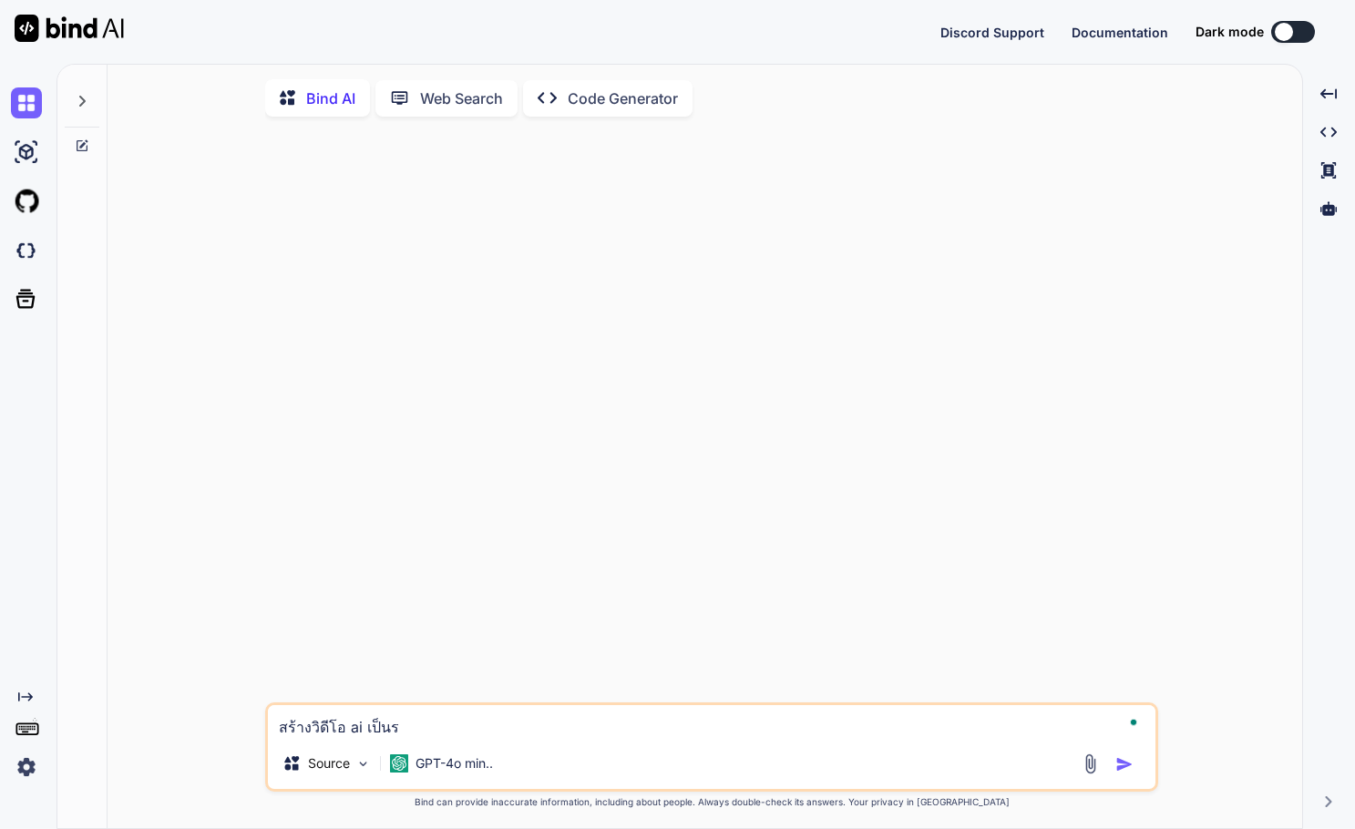
type textarea "x"
type textarea "สร้างวิดีโอ ai เป็นร"
type textarea "x"
type textarea "สร้างวิดีโอ ai เป็น"
type textarea "x"
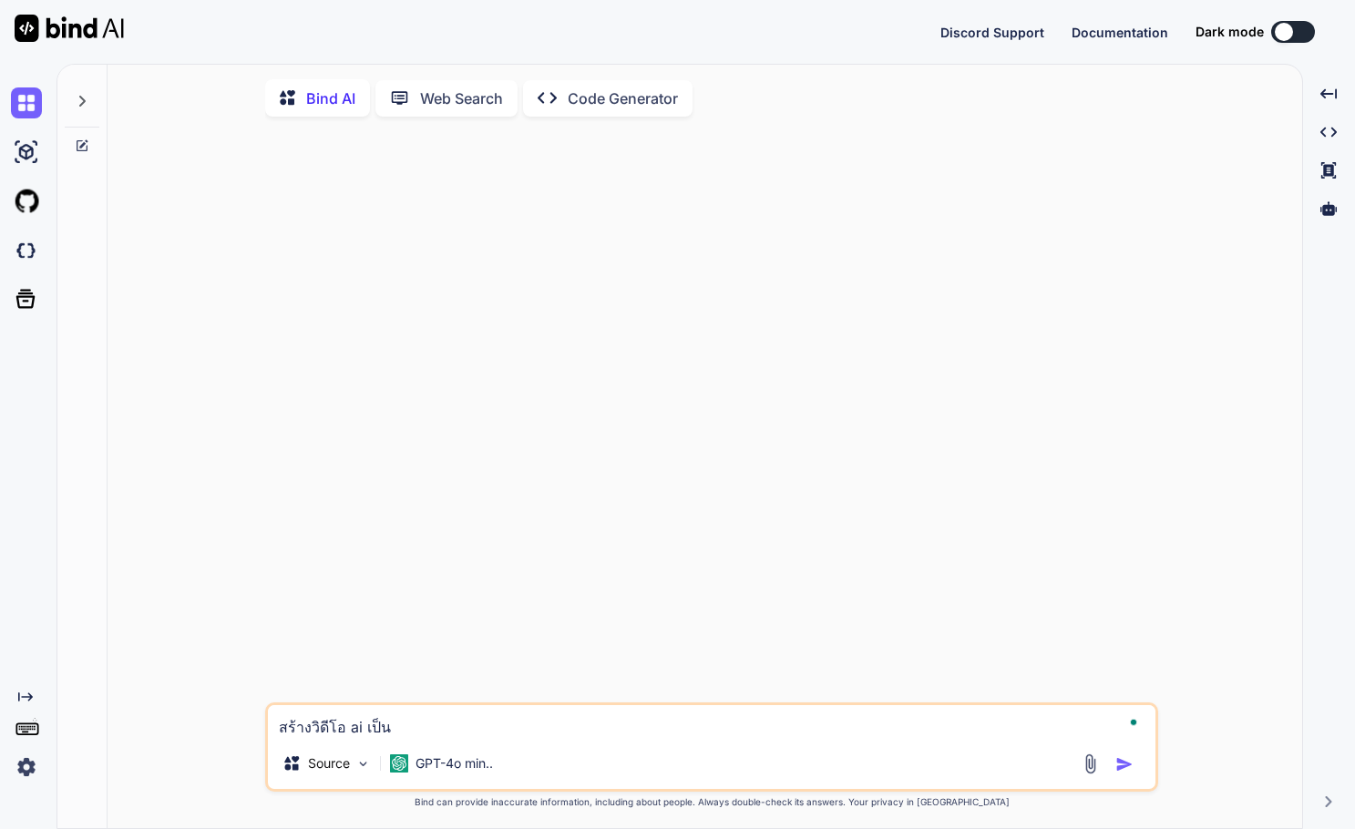
type textarea "สร้างวิดีโอ ai เป็นผ"
type textarea "x"
type textarea "สร้างวิดีโอ ai เป็นผู"
type textarea "x"
type textarea "สร้างวิดีโอ ai เป็นผู้"
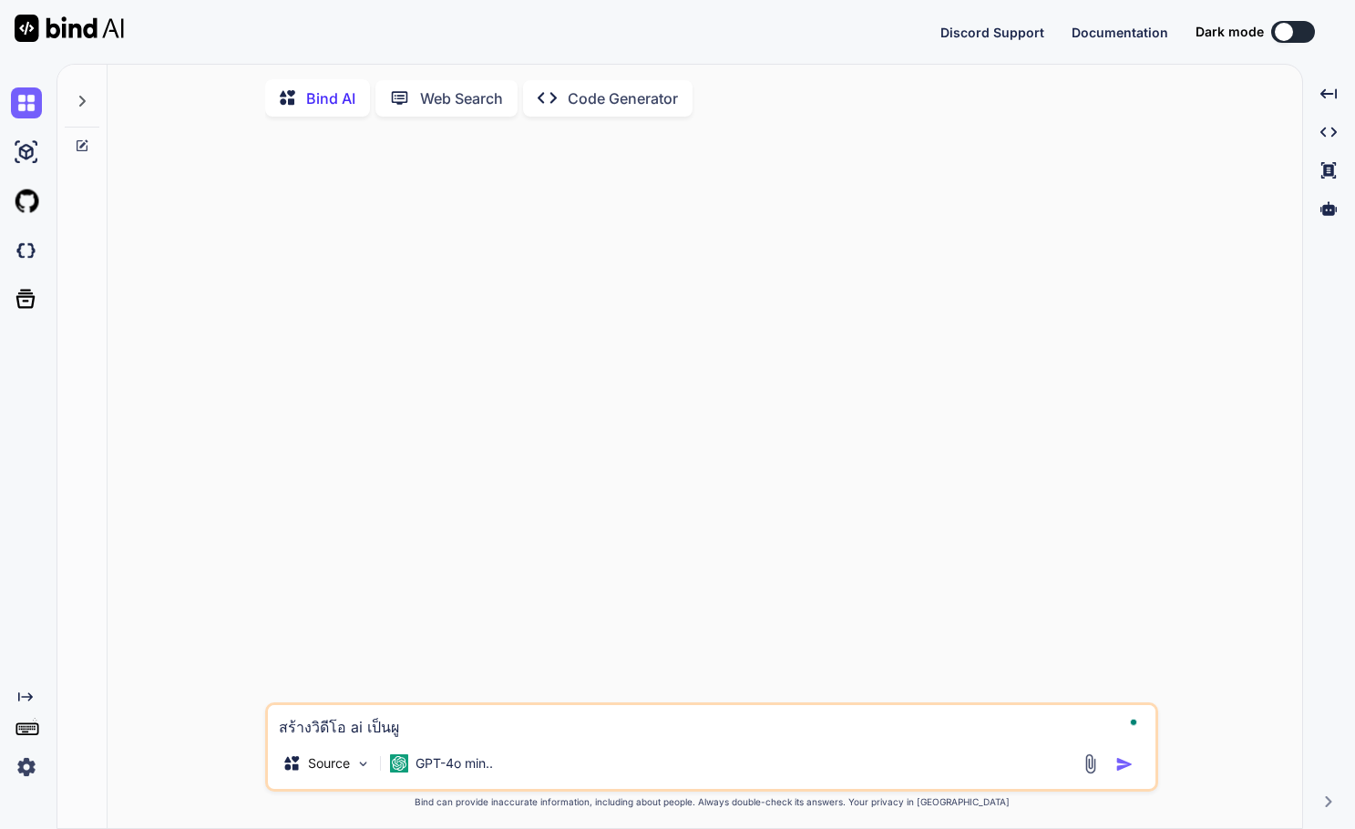
type textarea "x"
type textarea "สร้างวิดีโอ ai เป็นผู้ห"
type textarea "x"
type textarea "สร้างวิดีโอ ai เป็นผู้หญ"
type textarea "x"
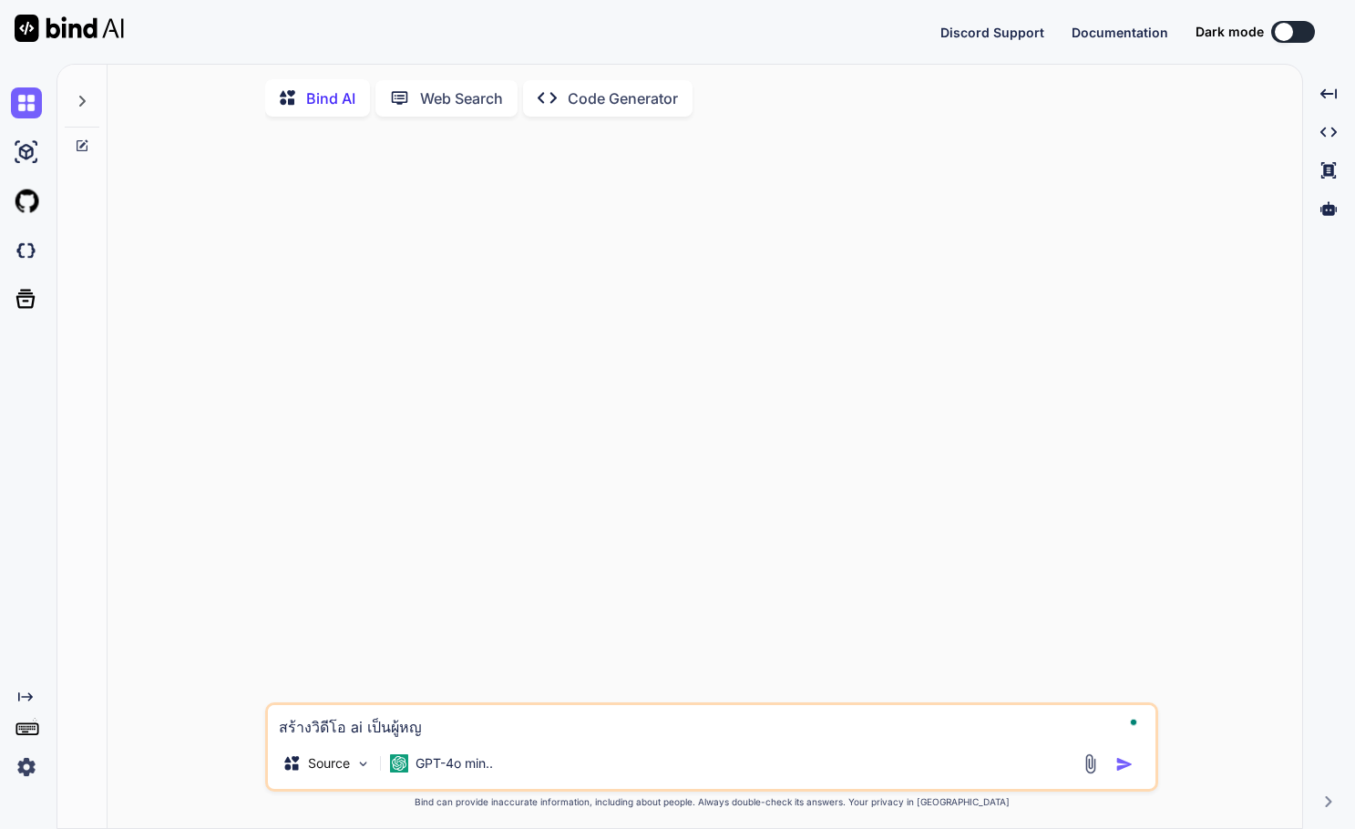
type textarea "สร้างวิดีโอ ai เป็นผู้หญิ"
type textarea "x"
type textarea "สร้างวิดีโอ ai เป็นผู้หญิง"
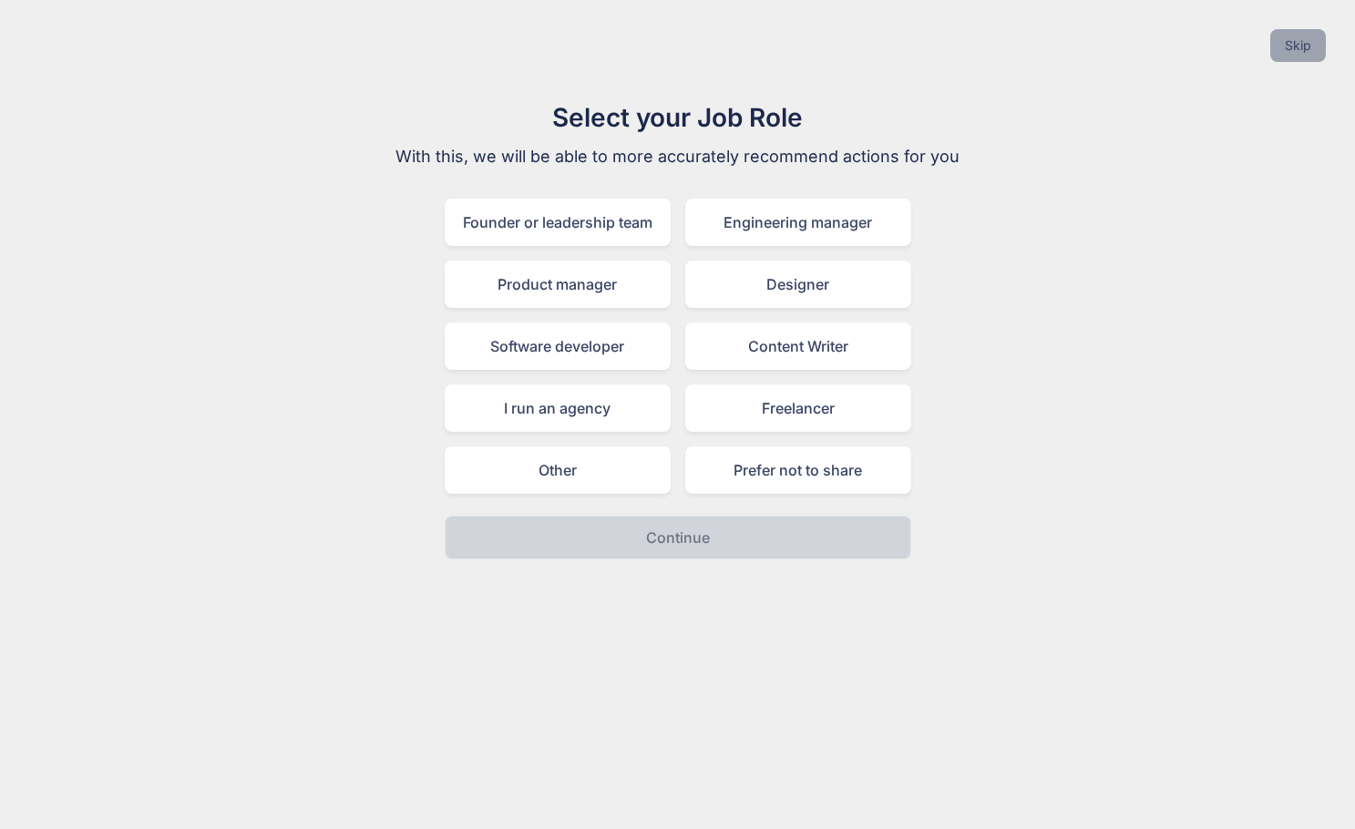
click at [1297, 44] on button "Skip" at bounding box center [1298, 45] width 56 height 33
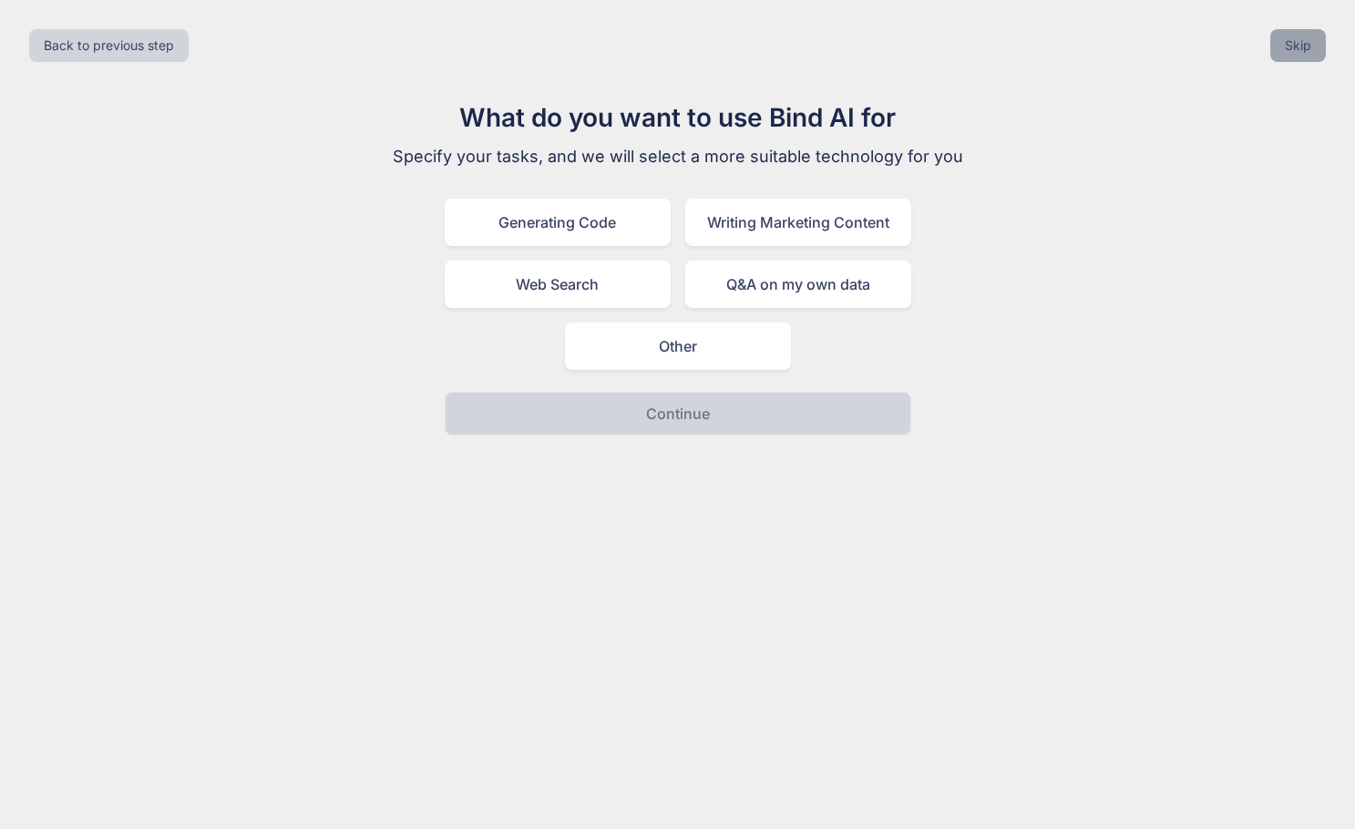
click at [1292, 50] on button "Skip" at bounding box center [1298, 45] width 56 height 33
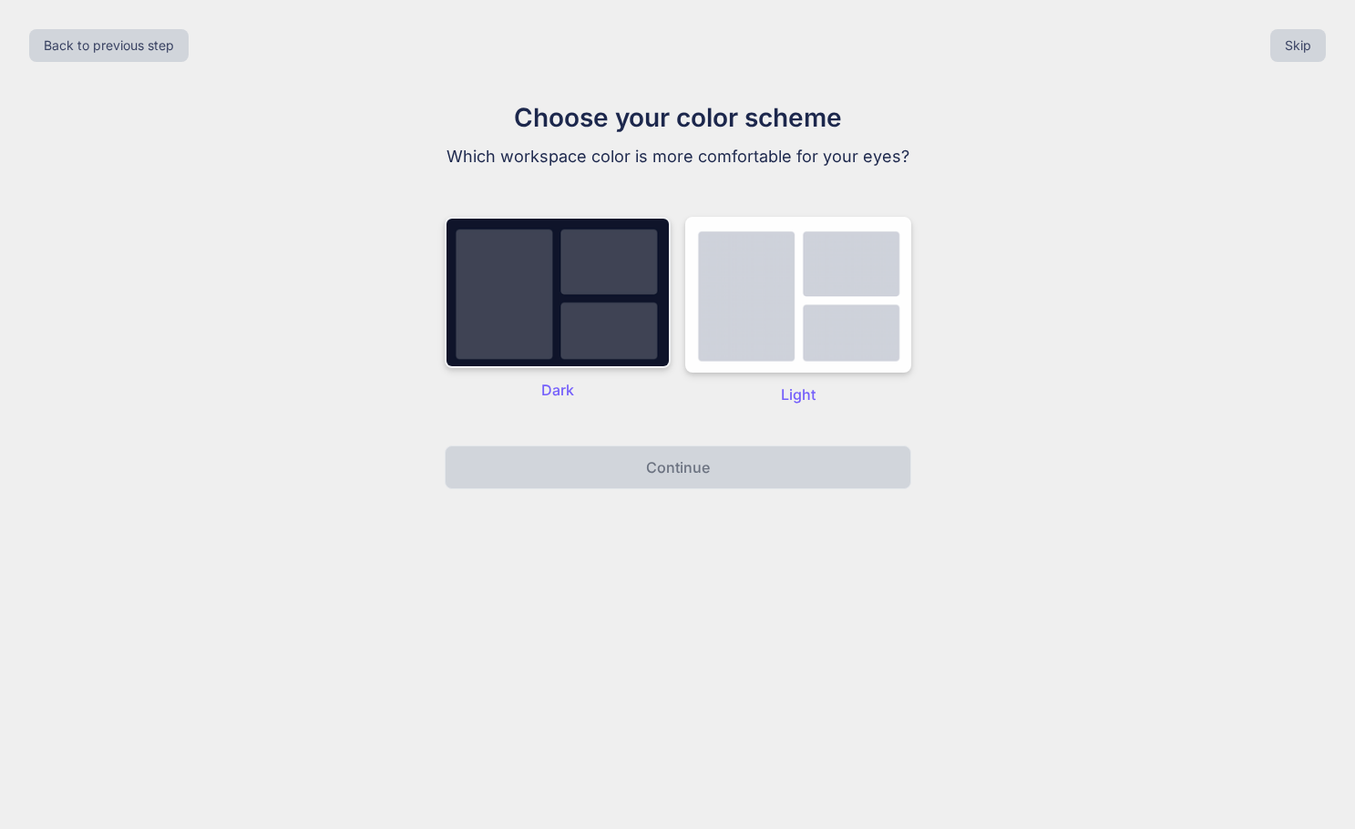
click at [515, 334] on img at bounding box center [558, 292] width 226 height 151
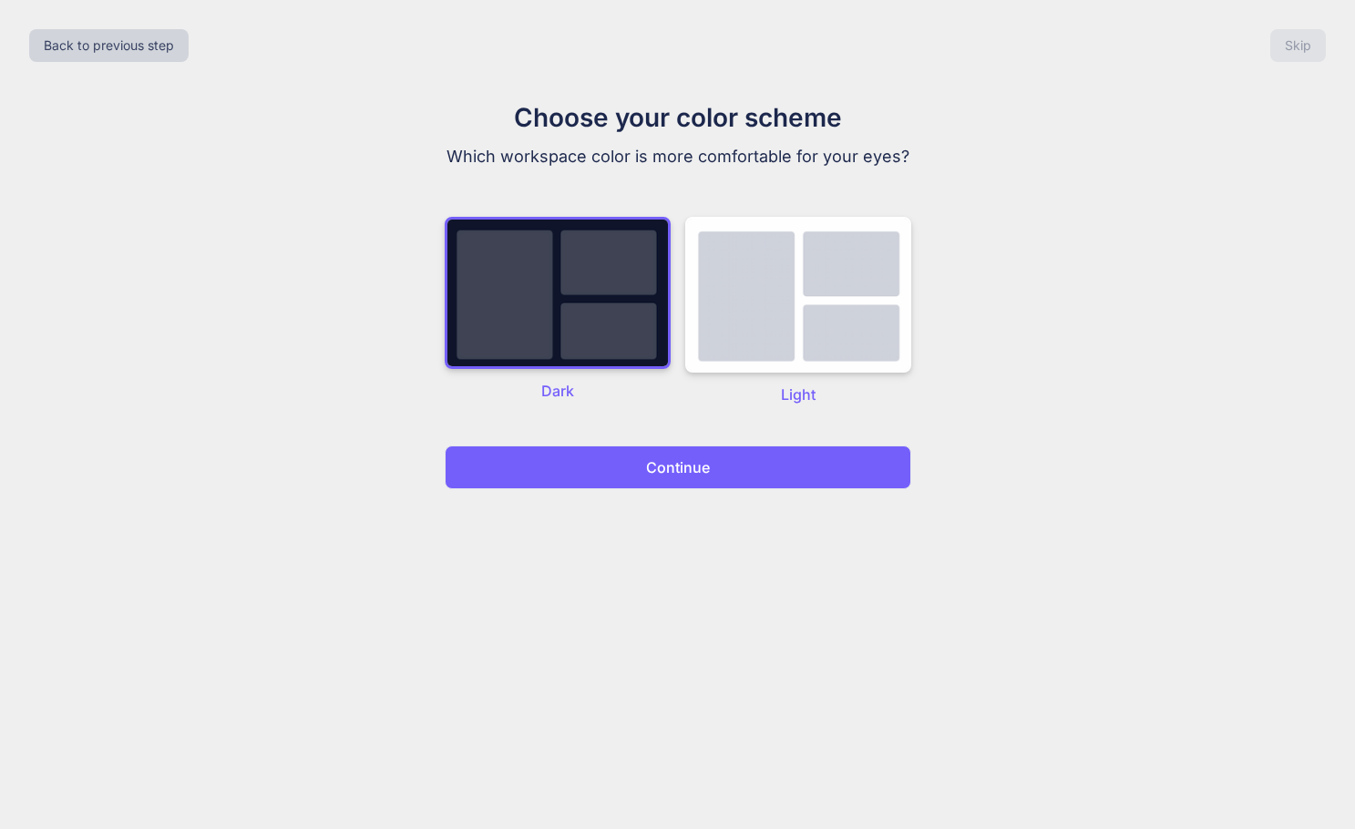
click at [675, 458] on p "Continue" at bounding box center [678, 468] width 64 height 22
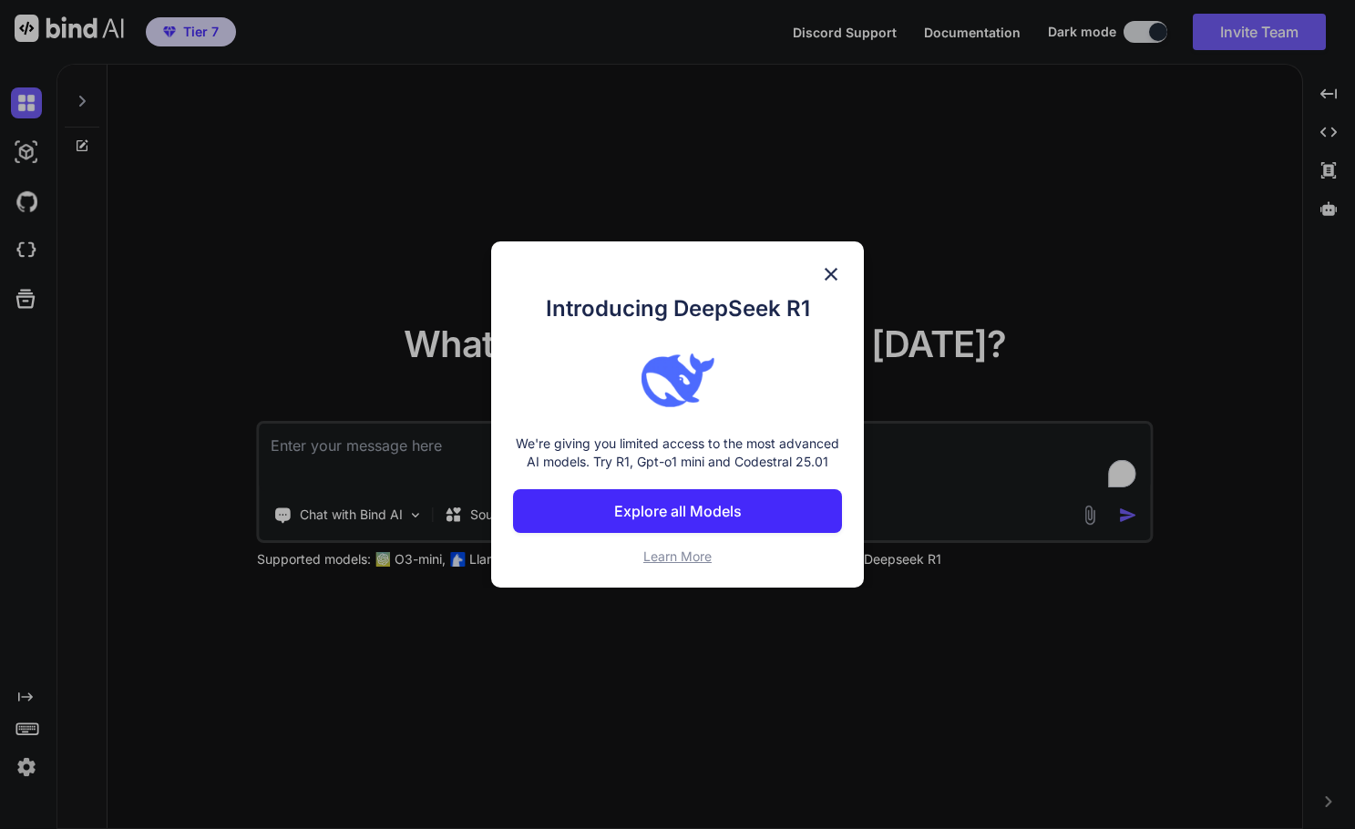
click at [828, 273] on img at bounding box center [831, 274] width 22 height 22
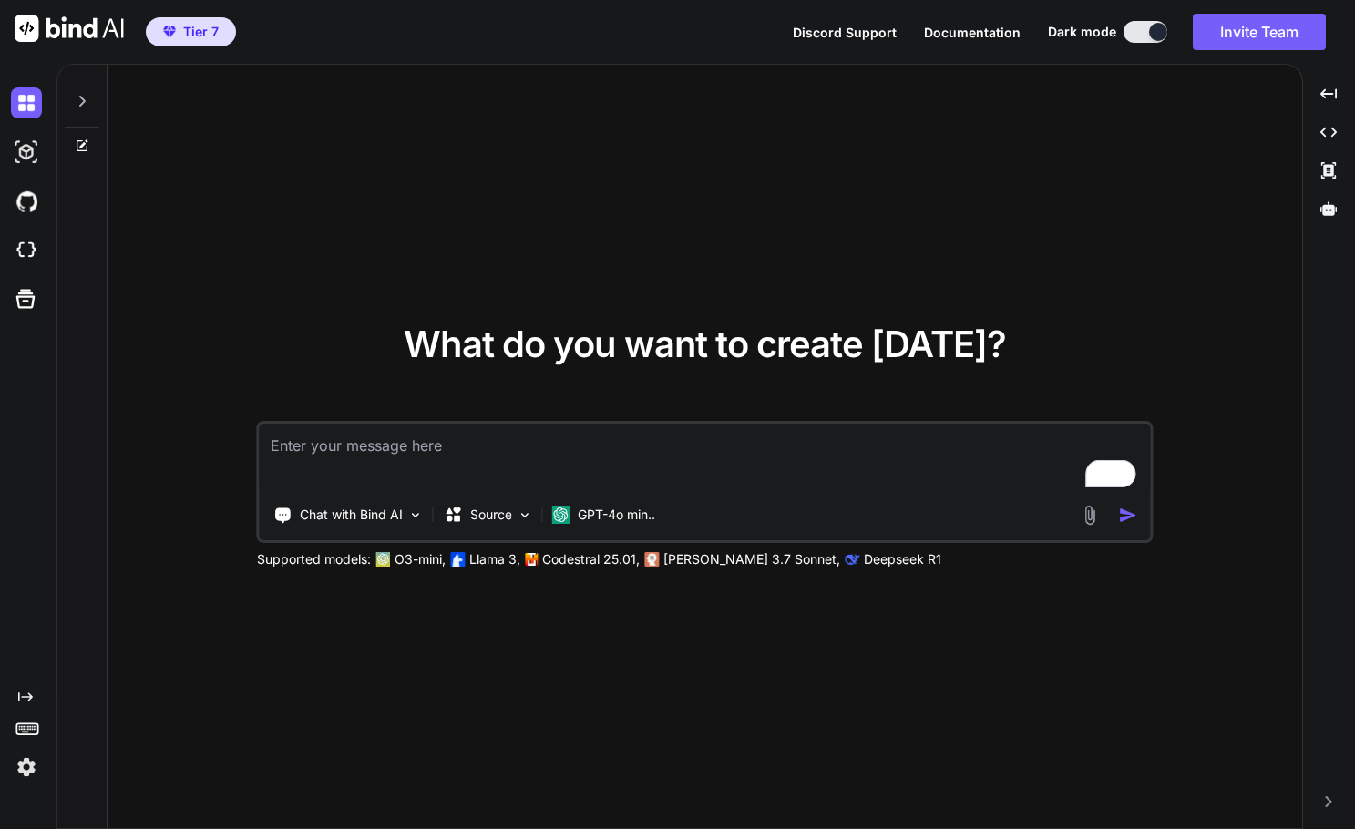
click at [401, 441] on textarea "To enrich screen reader interactions, please activate Accessibility in Grammarl…" at bounding box center [705, 457] width 890 height 67
type textarea "x"
type textarea "ผ"
type textarea "x"
type textarea "ผม"
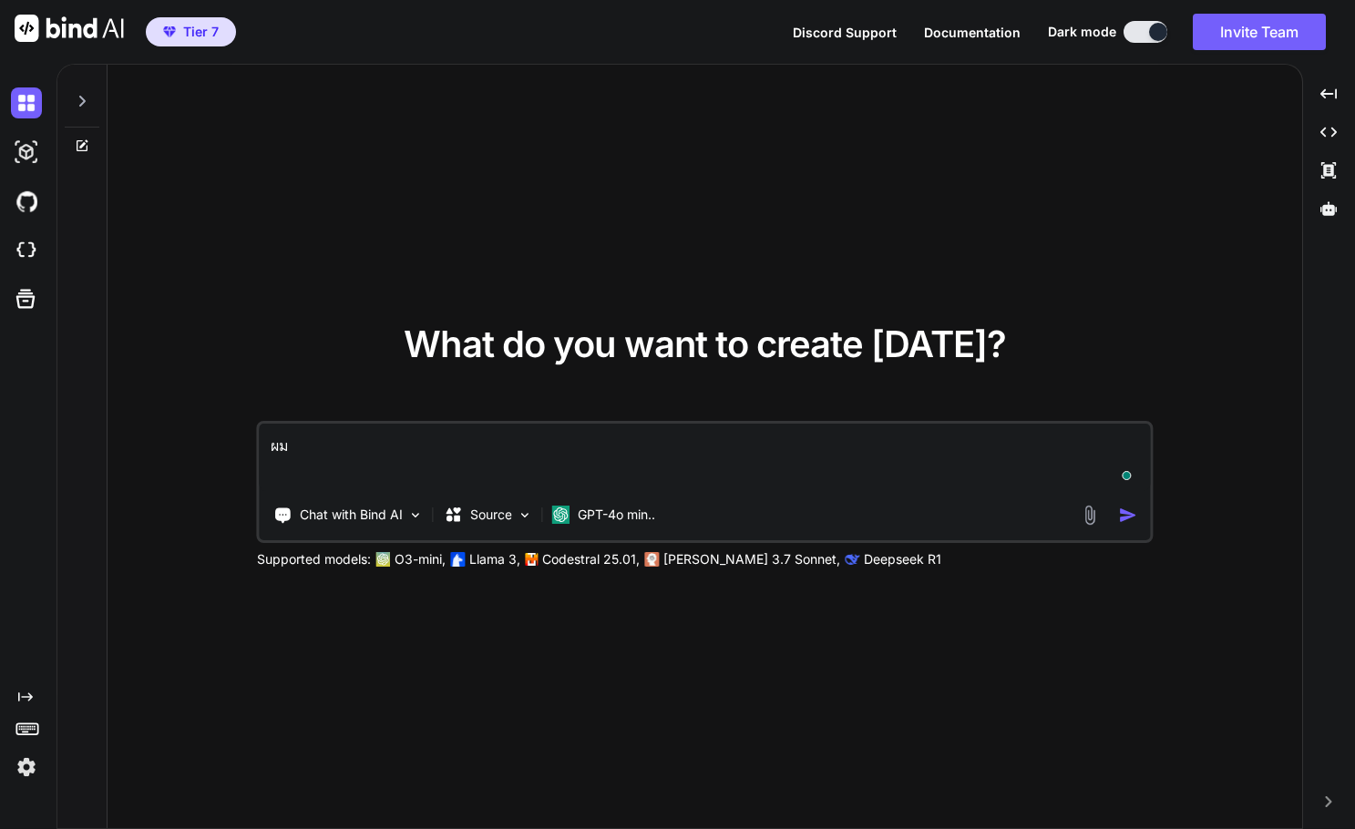
type textarea "x"
type textarea "ผมต"
type textarea "x"
type textarea "ผมต้"
type textarea "x"
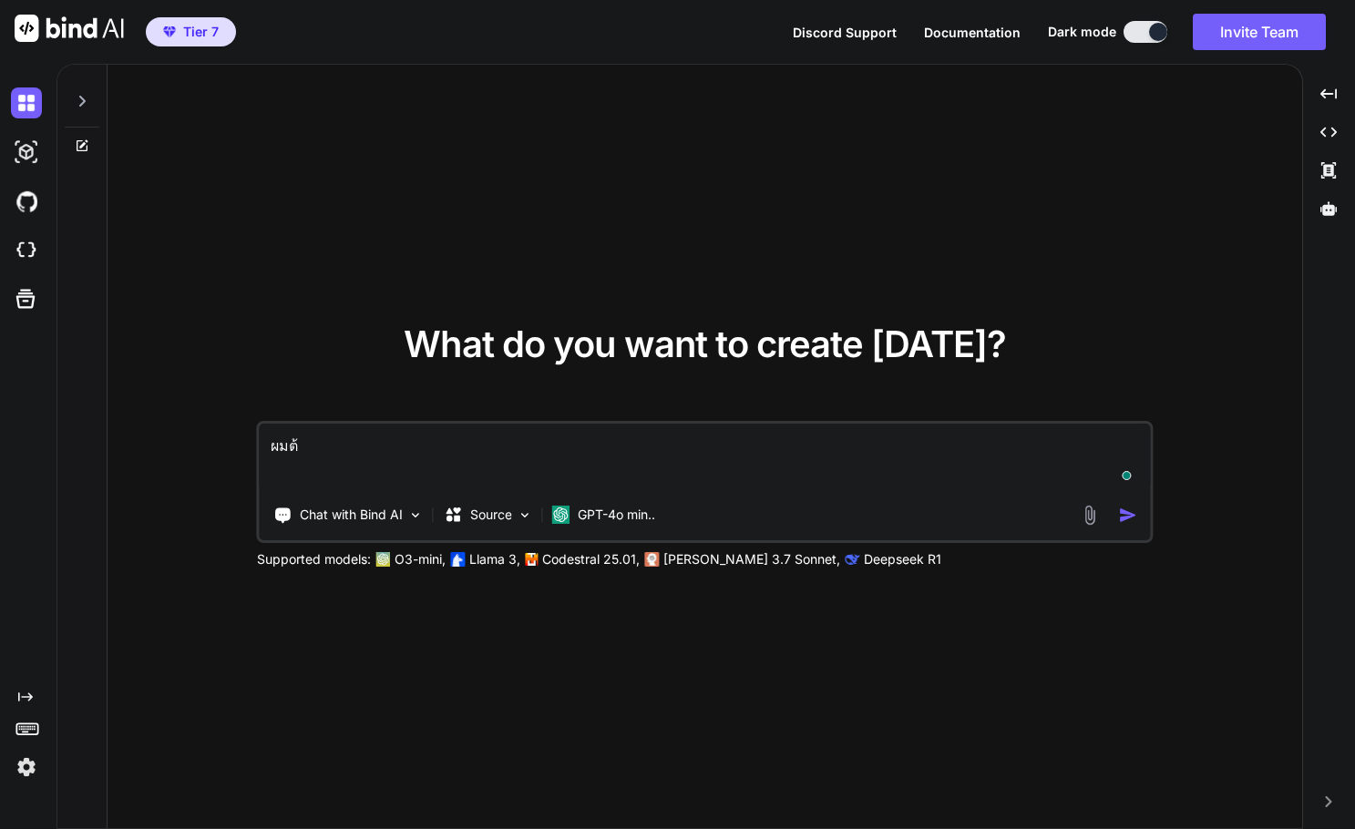
type textarea "ผมต้อ"
type textarea "x"
type textarea "ผมต้อง"
type textarea "x"
type textarea "ผมต้องก"
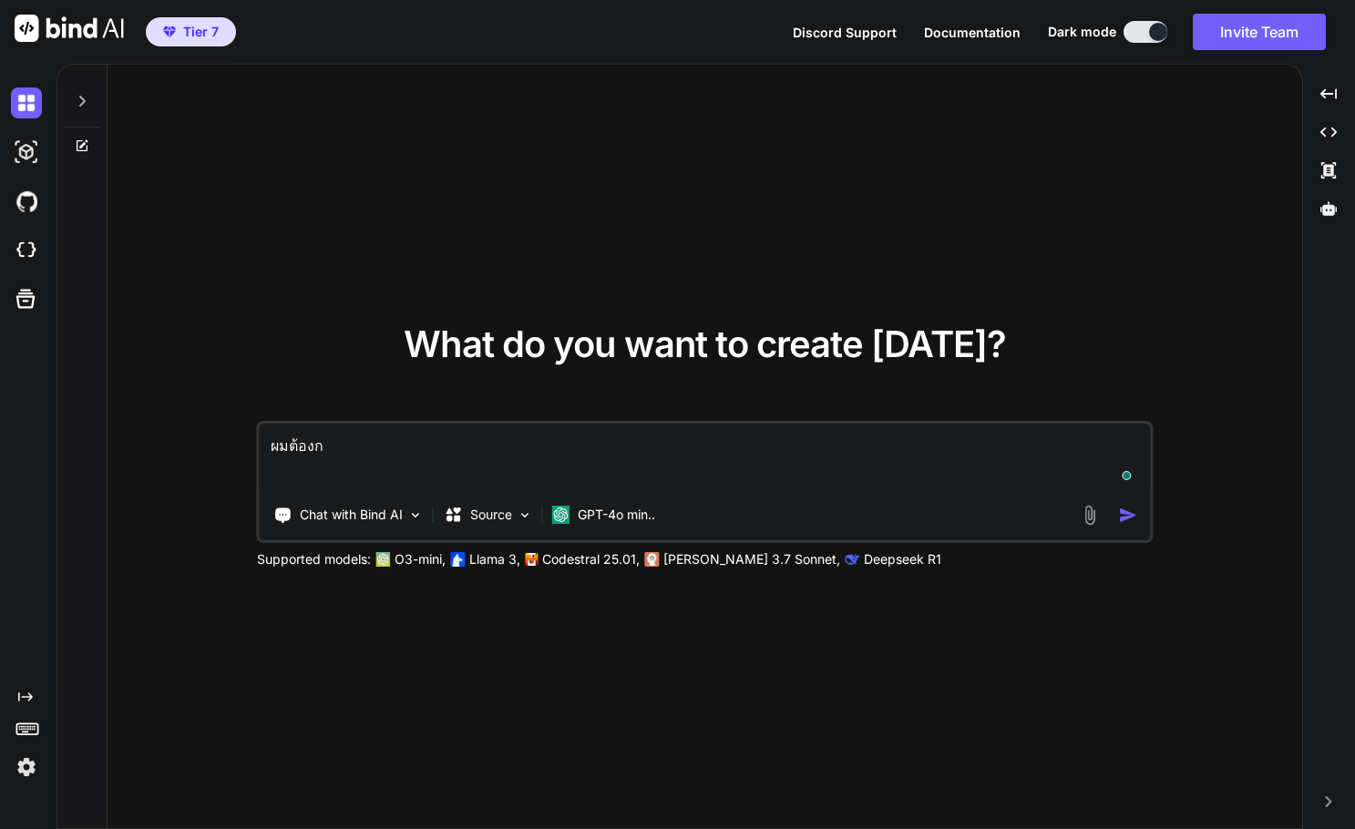
type textarea "x"
type textarea "ผมต้องกา"
type textarea "x"
type textarea "ผมต้องการ"
type textarea "x"
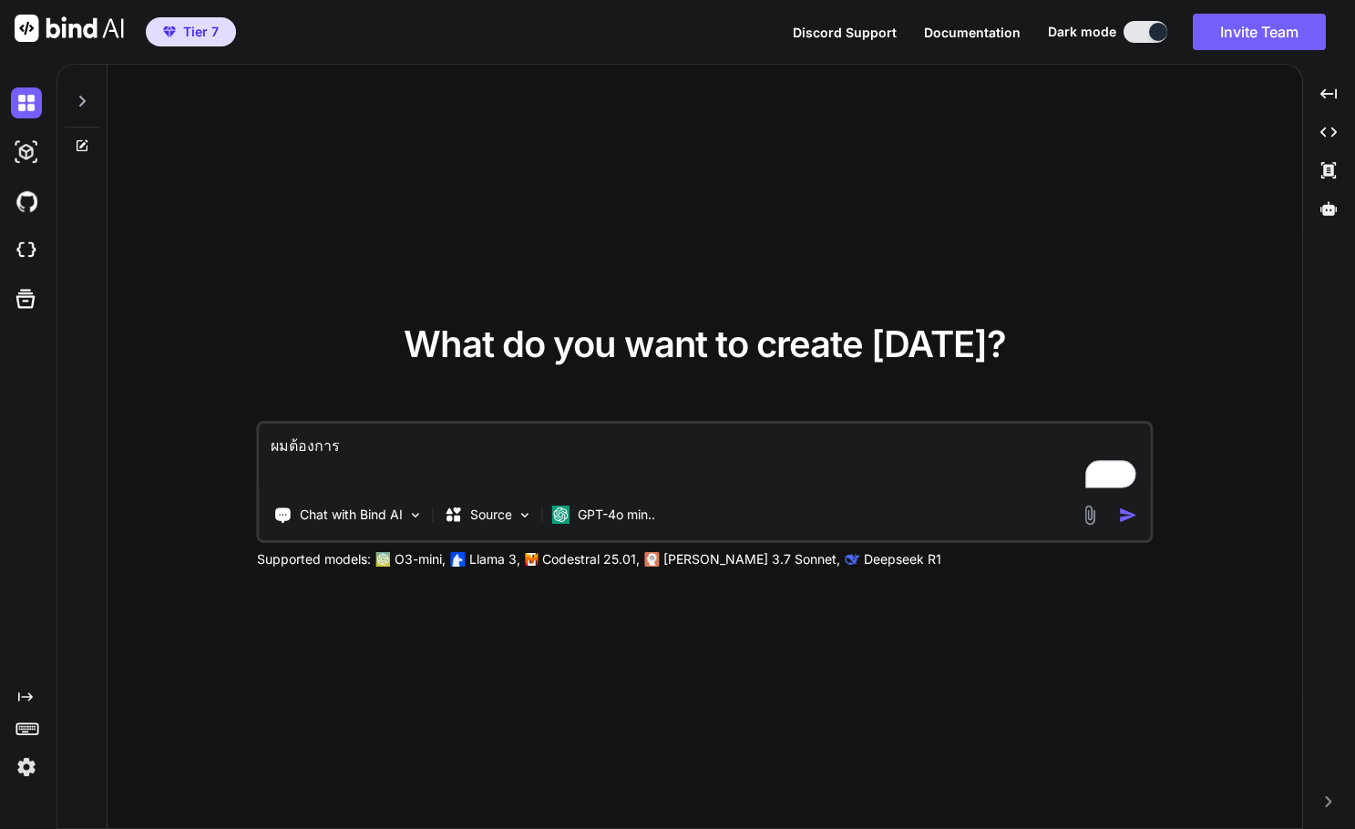
type textarea "ผมต้องการใ"
type textarea "x"
type textarea "ผมต้องการให"
type textarea "x"
type textarea "ผมต้องการให้"
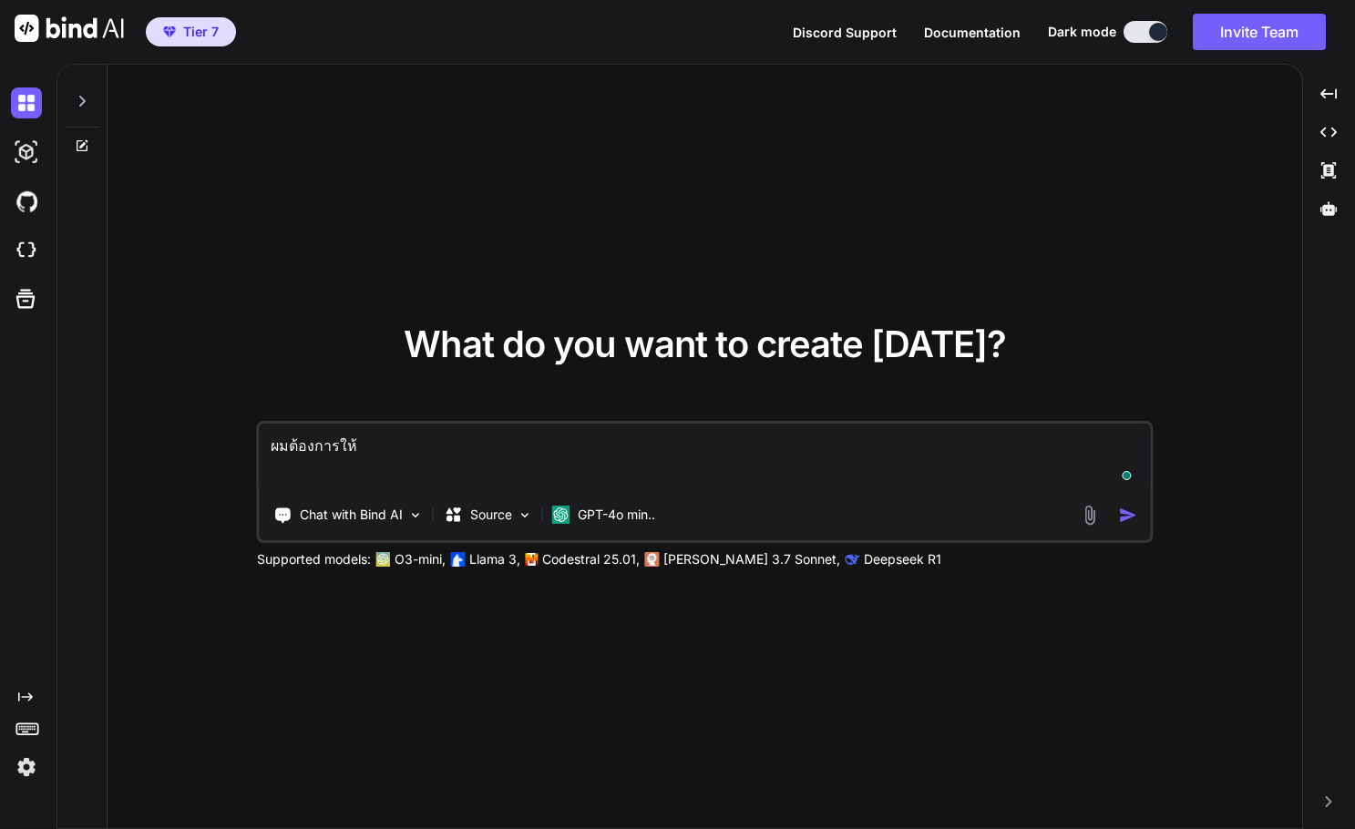
type textarea "x"
type textarea "ผมต้องการให้ส"
type textarea "x"
type textarea "ผมต้องการให้สร"
type textarea "x"
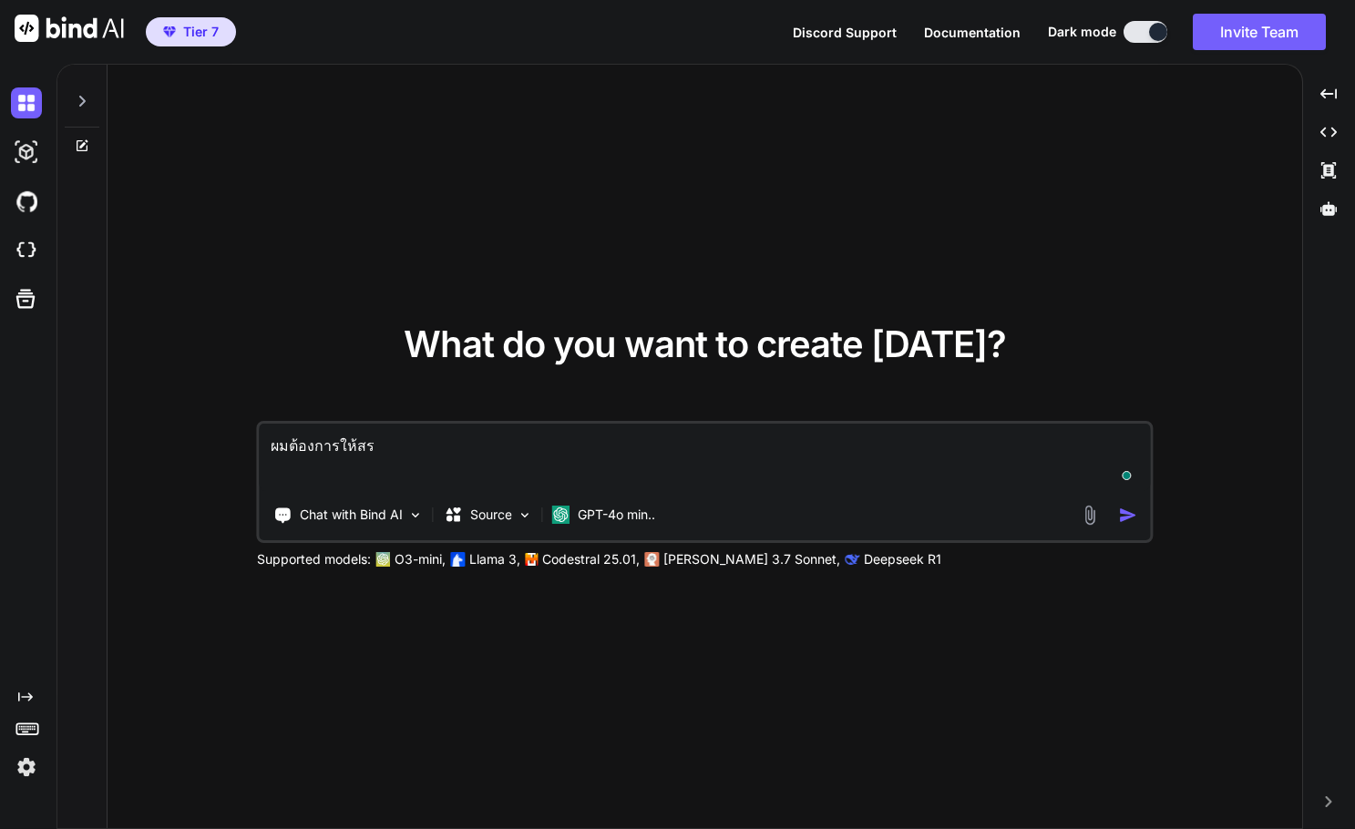
type textarea "ผมต้องการให้สร้"
type textarea "x"
type textarea "ผมต้องการให้สร้า"
type textarea "x"
type textarea "ผมต้องการให้สร้าง"
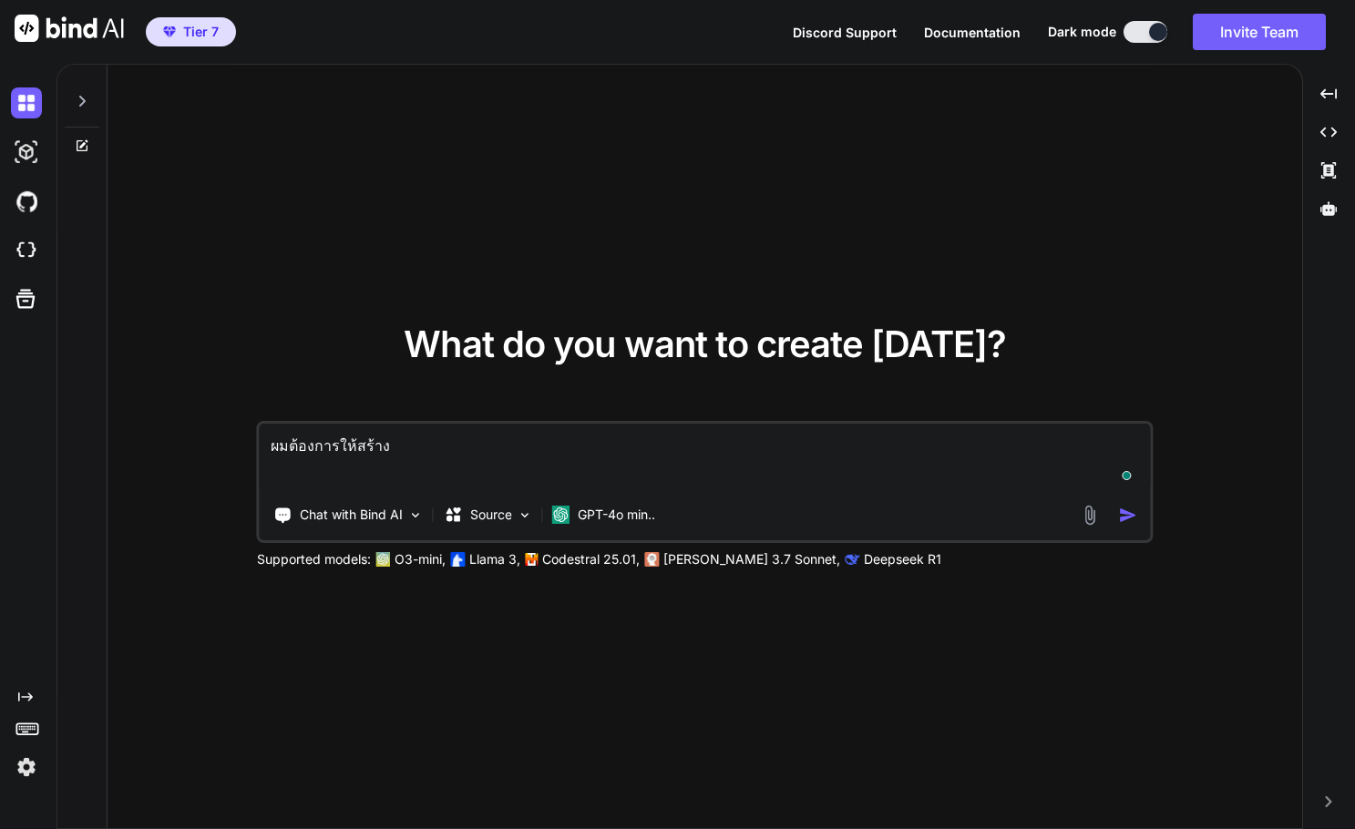
type textarea "x"
type textarea "ผมต้องการให้สร้างว"
type textarea "x"
type textarea "ผมต้องการให้สร้างวิ"
type textarea "x"
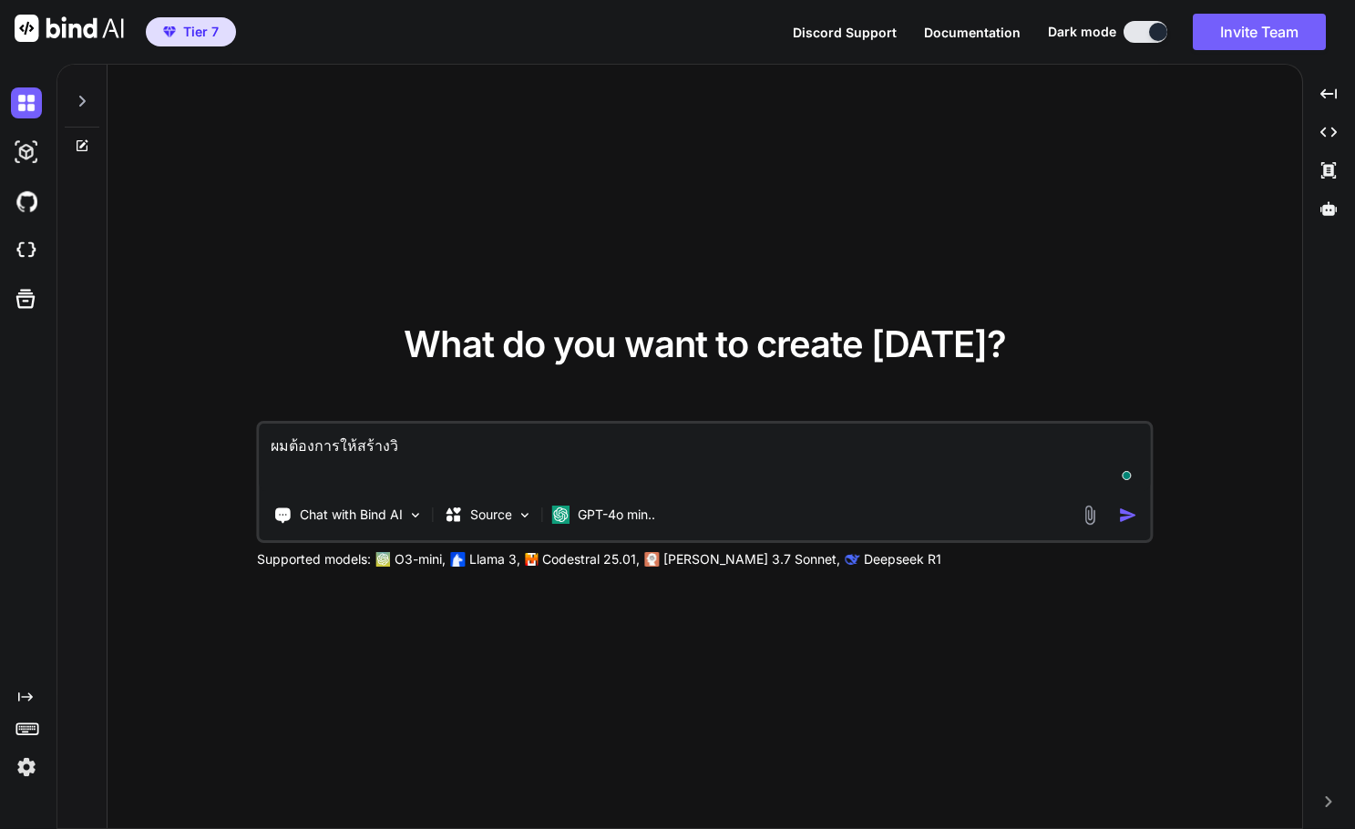
type textarea "ผมต้องการให้สร้างวิด"
type textarea "x"
type textarea "ผมต้องการให้สร้างวิดี"
type textarea "x"
type textarea "ผมต้องการให้สร้างวิด"
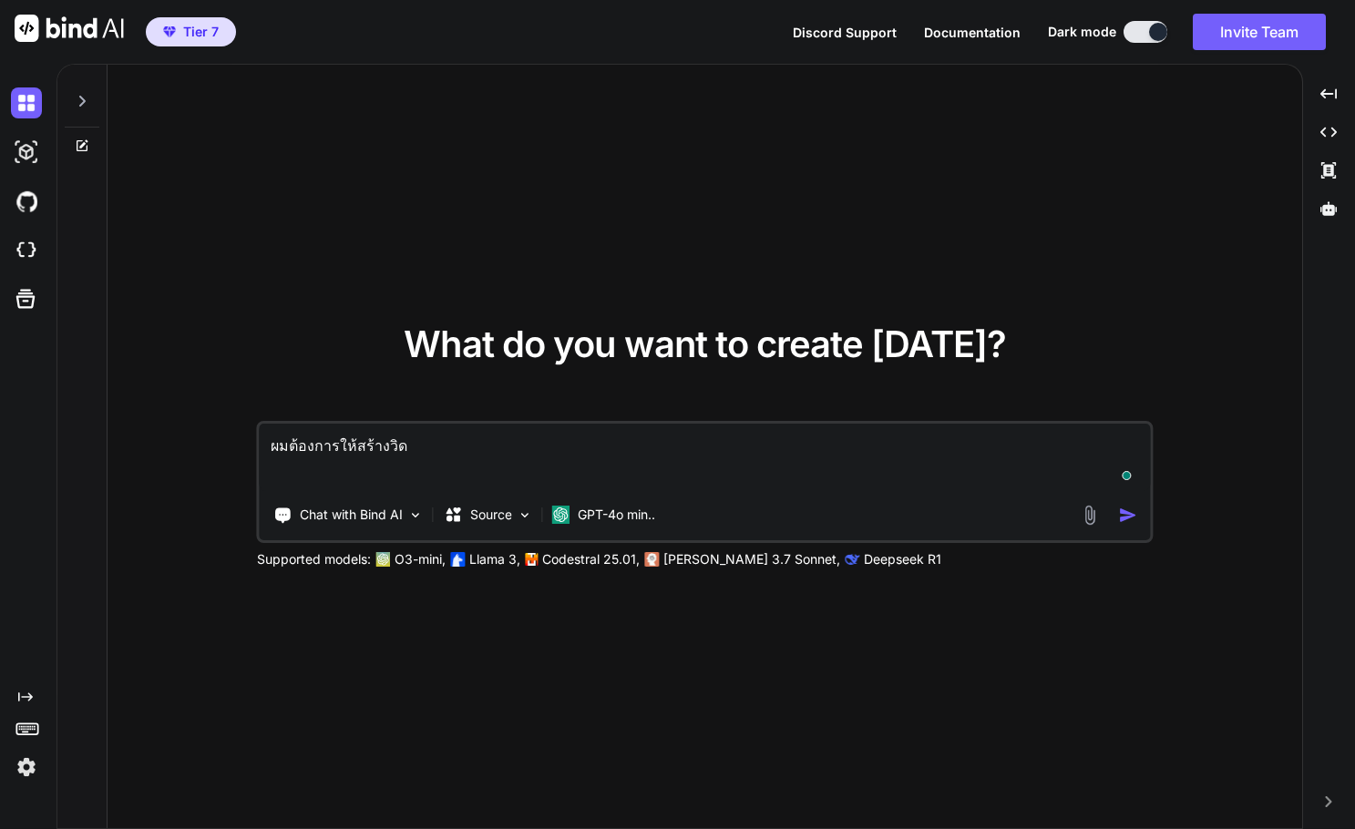
type textarea "x"
type textarea "ผมต้องการให้สร้างวิดี"
type textarea "x"
type textarea "ผมต้องการให้สร้างวิดีโ"
type textarea "x"
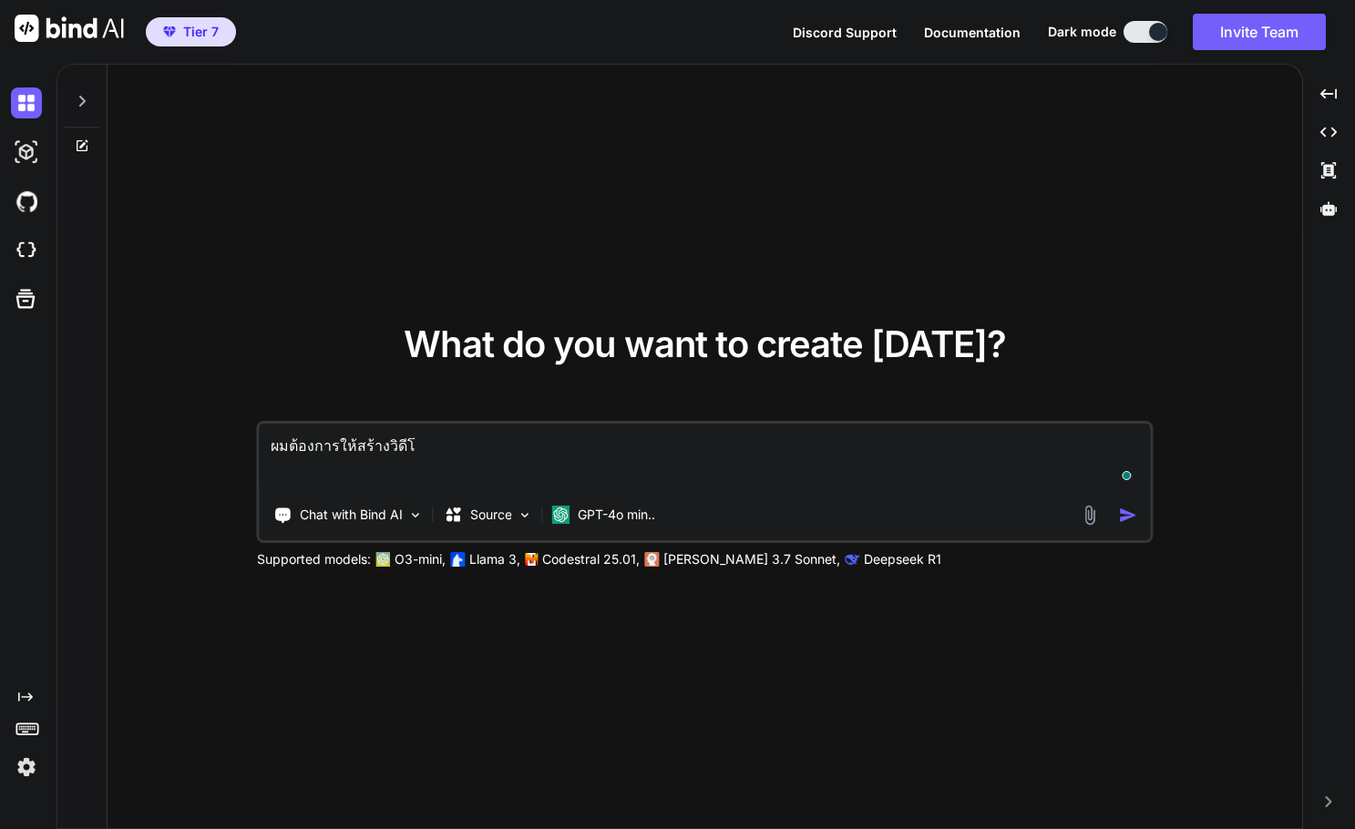
type textarea "ผมต้องการให้สร้างวิดีโอ"
type textarea "x"
type textarea "ผมต้องการให้สร้างวิดีโอผ"
type textarea "x"
type textarea "ผมต้องการให้สร้างวิดีโอผู"
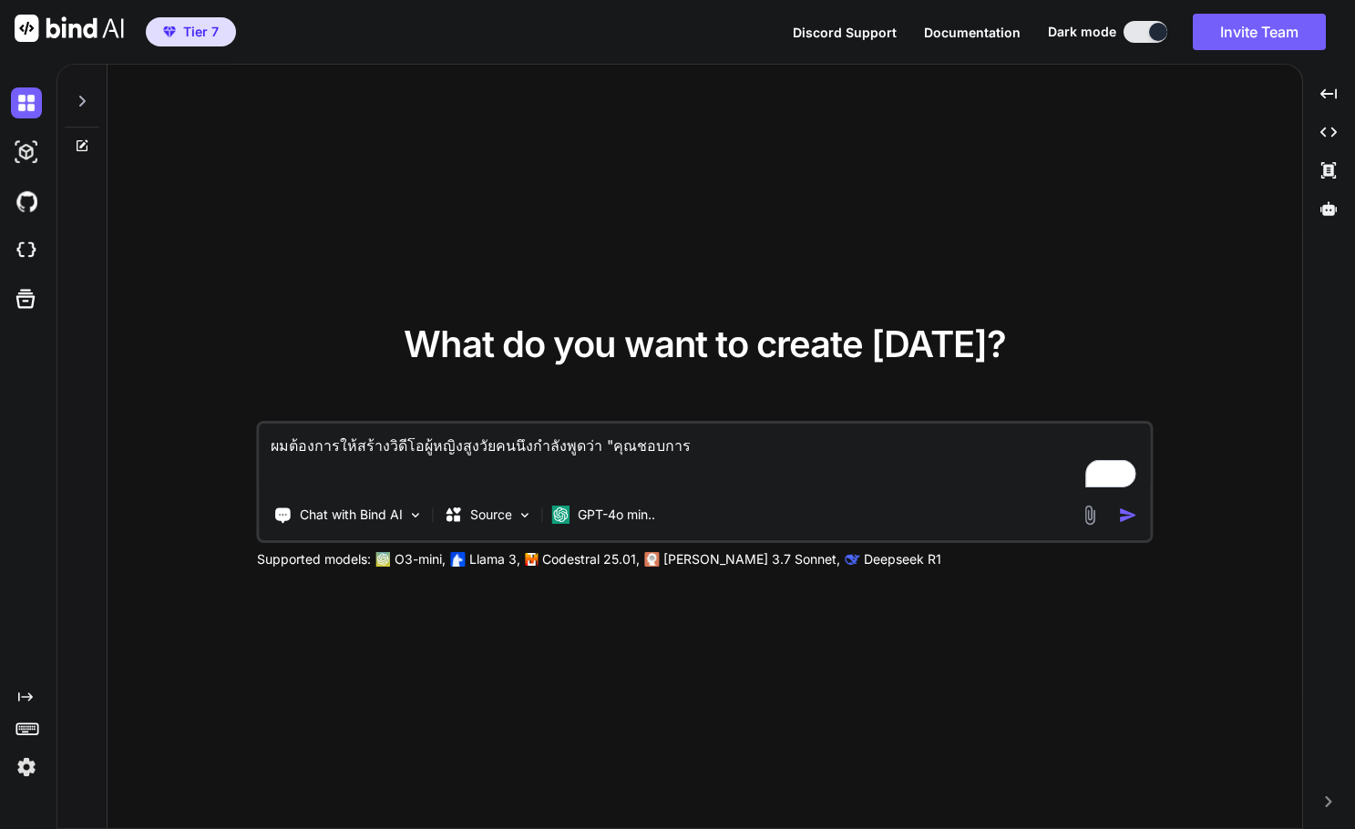
drag, startPoint x: 723, startPoint y: 443, endPoint x: 752, endPoint y: 445, distance: 29.2
click at [752, 445] on textarea "ผมต้องการให้สร้างวิดีโอผู้หญิงสูงวัยคนนึงกำลังพูดว่า "คุณชอบการ" at bounding box center [705, 457] width 890 height 67
click at [1015, 447] on textarea "ผมต้องการให้สร้างวิดีโอผู้หญิงสูงวัยคนนึงกำลังพูดว่า "คุณอยากได้คอมเม้นต์แบบไหน…" at bounding box center [705, 457] width 890 height 67
click at [1020, 444] on textarea "ผมต้องการให้สร้างวิดีโอผู้หญิงสูงวัยคนนึงกำลังพูดว่า "คุณอยากได้คอมเม้นต์แบบไหน…" at bounding box center [705, 457] width 890 height 67
click at [1104, 447] on textarea "ผมต้องการให้สร้างวิดีโอผู้หญิงสูงวัยคนนึงกำลังพูดว่า "คุณอยากได้คอมเม้นต์แบบไหน…" at bounding box center [705, 457] width 890 height 67
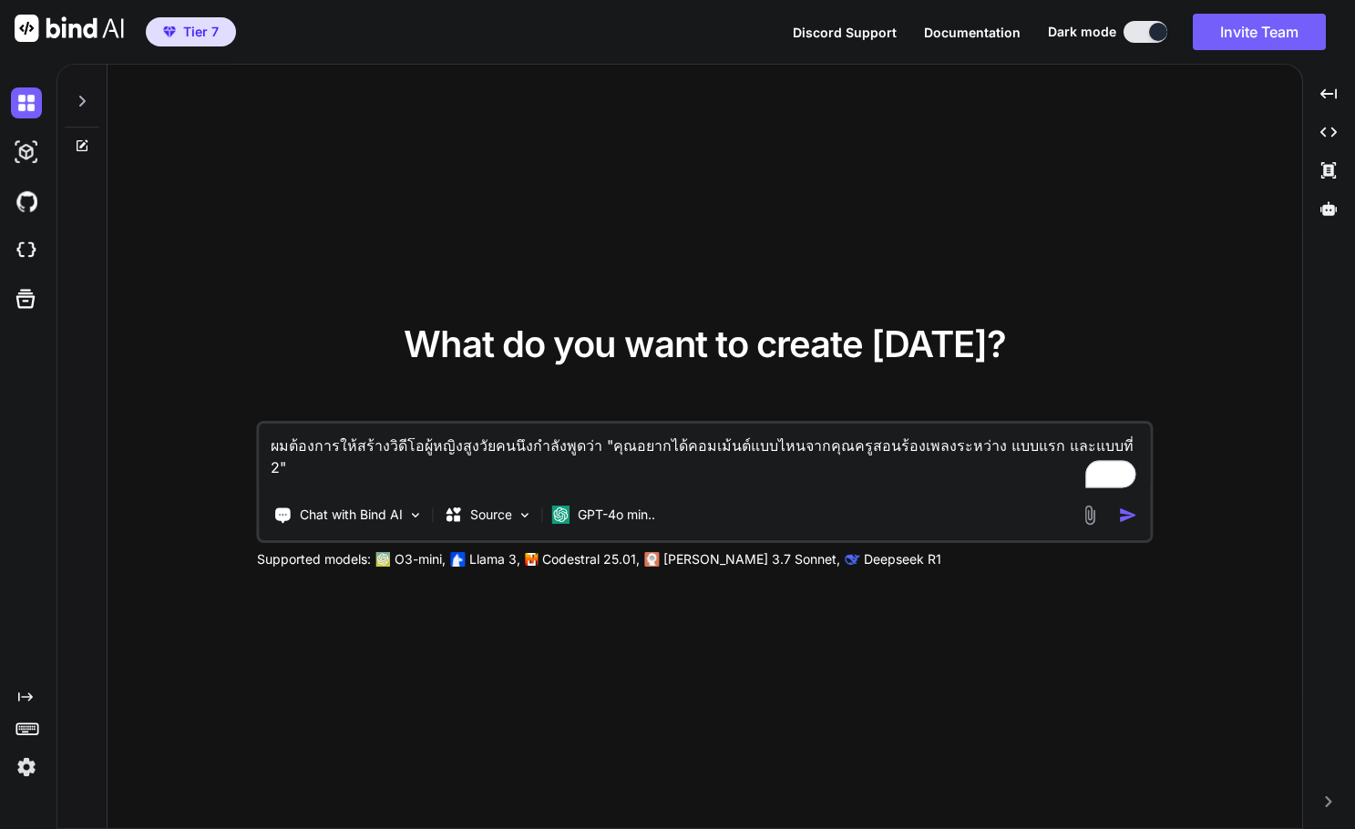
click at [1131, 516] on img "button" at bounding box center [1127, 515] width 19 height 19
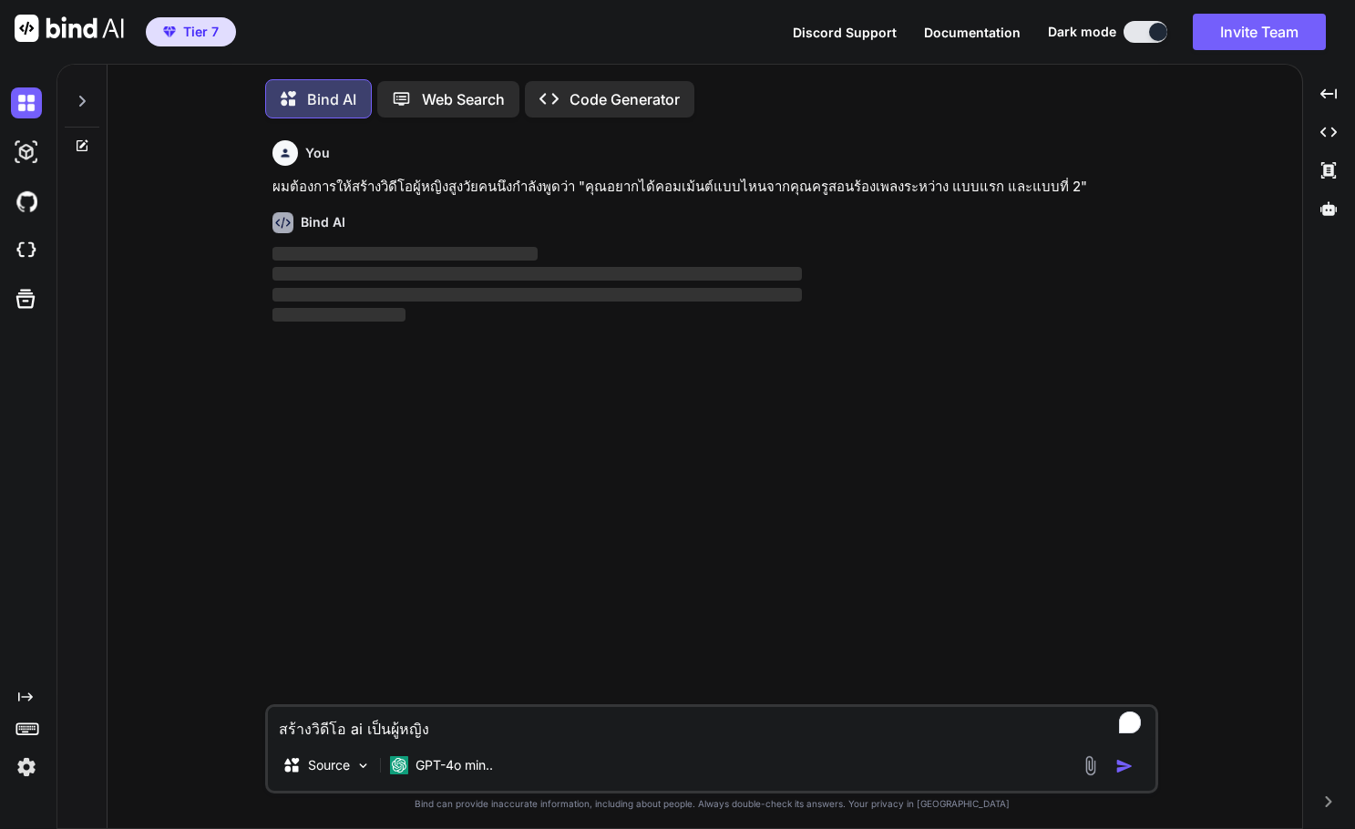
scroll to position [9, 0]
